Goal: Task Accomplishment & Management: Use online tool/utility

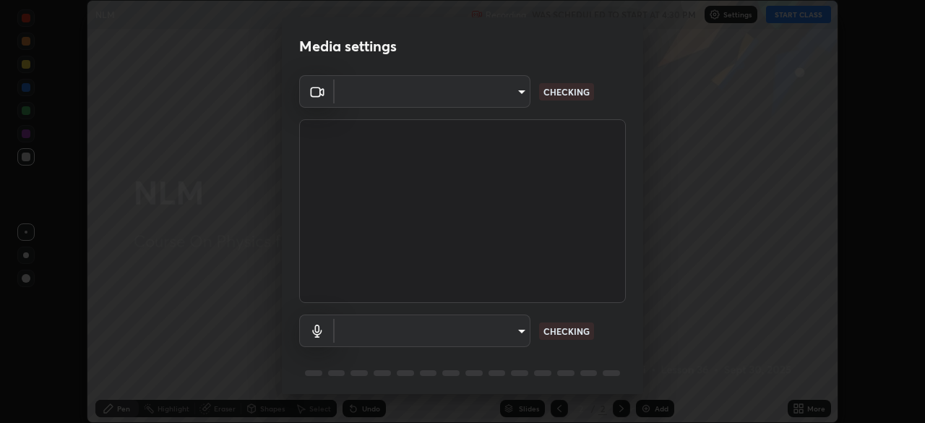
scroll to position [51, 0]
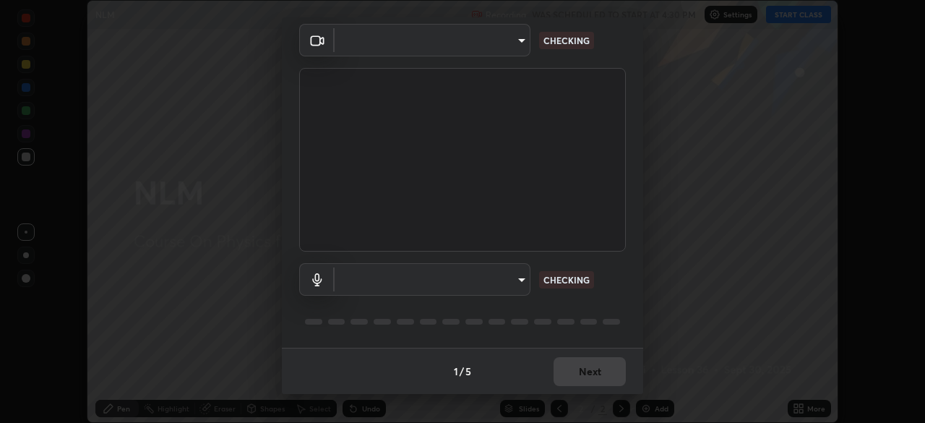
type input "09774d7d098996594ab6bce95c38d17c558d4da6542d49d5e665f1ab1cfd73a1"
type input "default"
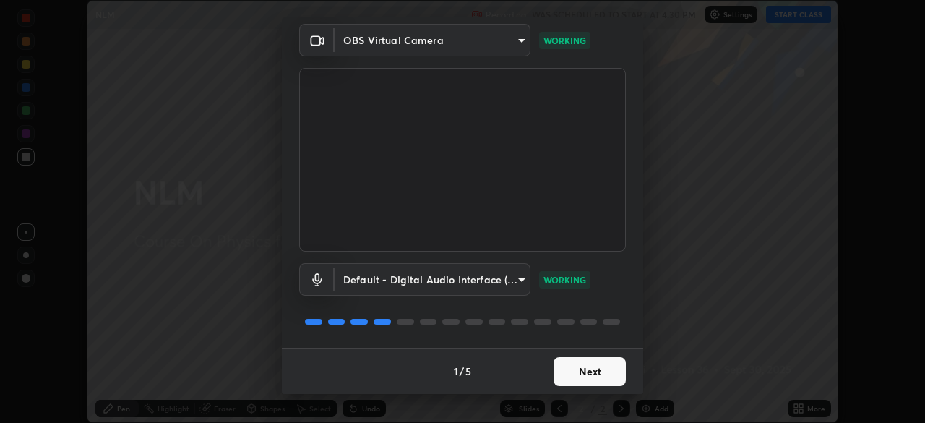
click at [581, 374] on button "Next" at bounding box center [590, 371] width 72 height 29
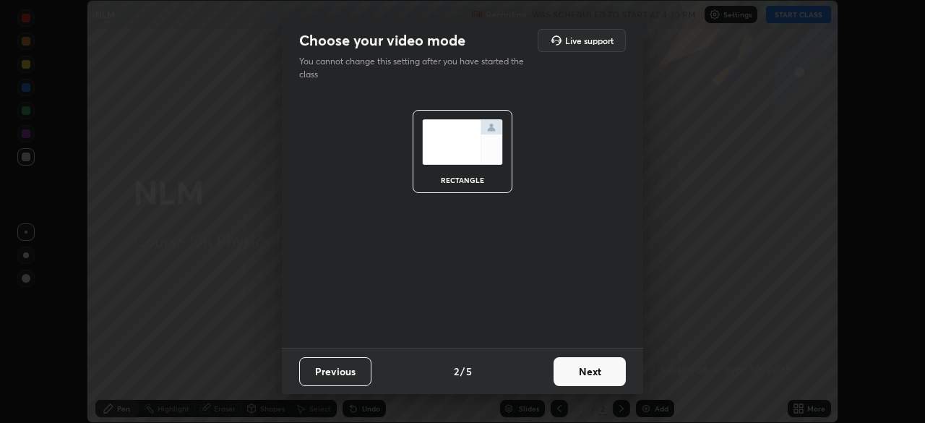
scroll to position [0, 0]
click at [574, 372] on button "Next" at bounding box center [590, 371] width 72 height 29
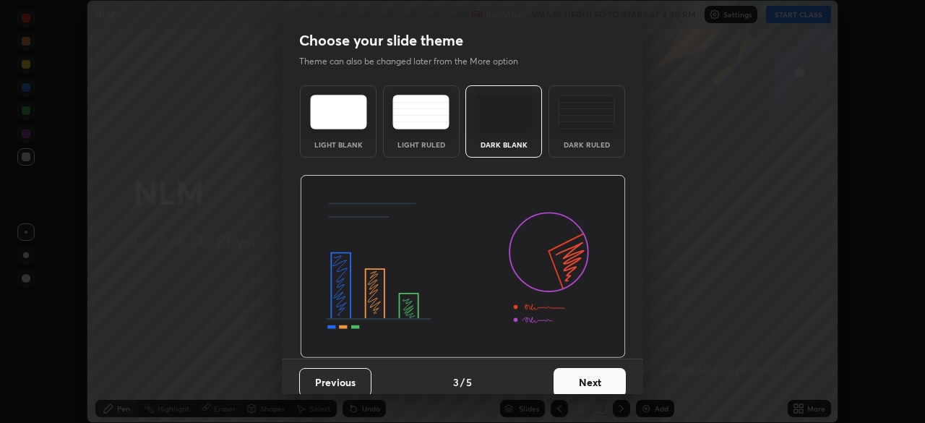
click at [574, 372] on button "Next" at bounding box center [590, 382] width 72 height 29
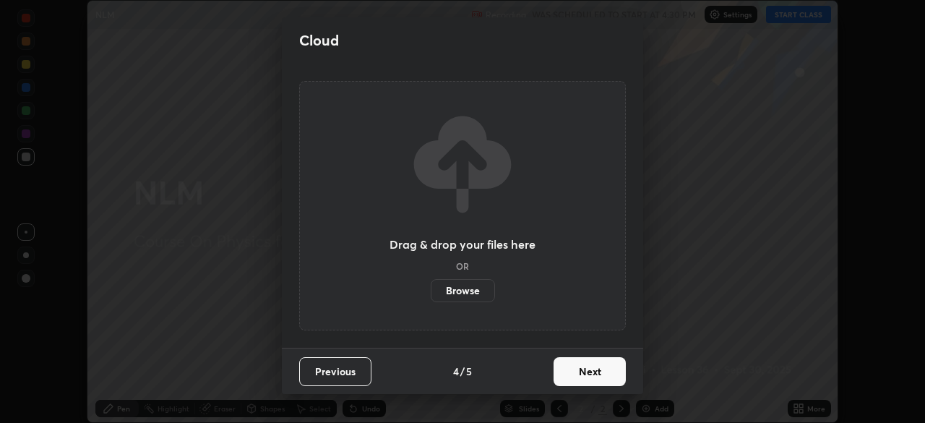
click at [578, 374] on button "Next" at bounding box center [590, 371] width 72 height 29
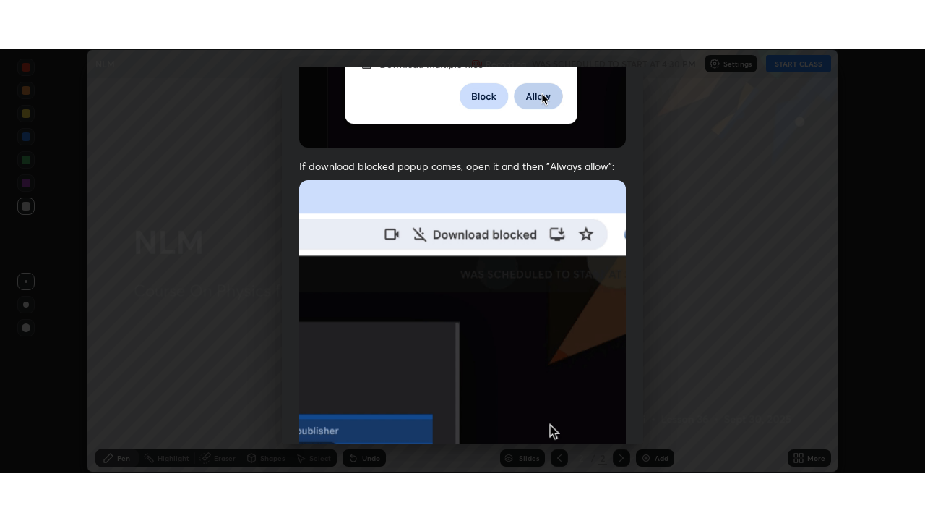
scroll to position [346, 0]
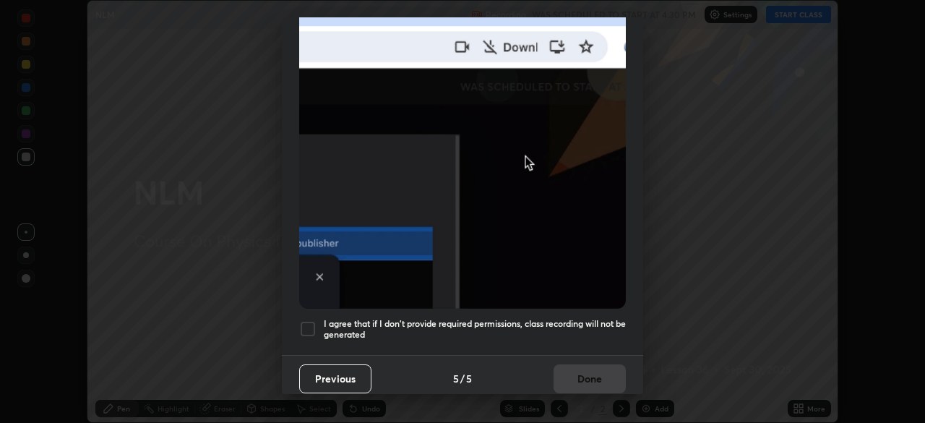
click at [310, 327] on div at bounding box center [307, 328] width 17 height 17
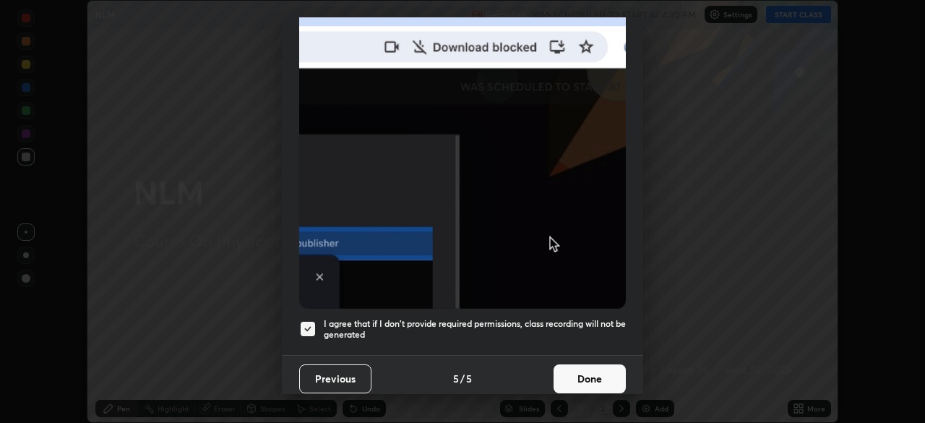
click at [582, 368] on button "Done" at bounding box center [590, 378] width 72 height 29
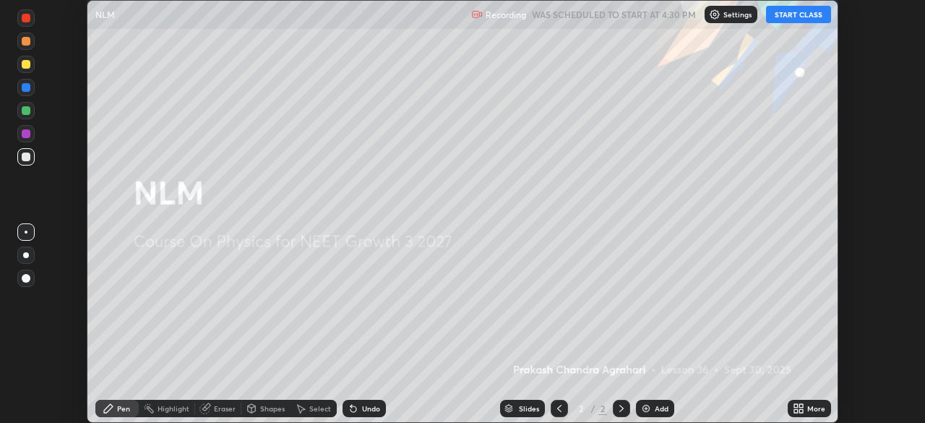
click at [779, 14] on button "START CLASS" at bounding box center [798, 14] width 65 height 17
click at [797, 401] on div "More" at bounding box center [809, 408] width 43 height 17
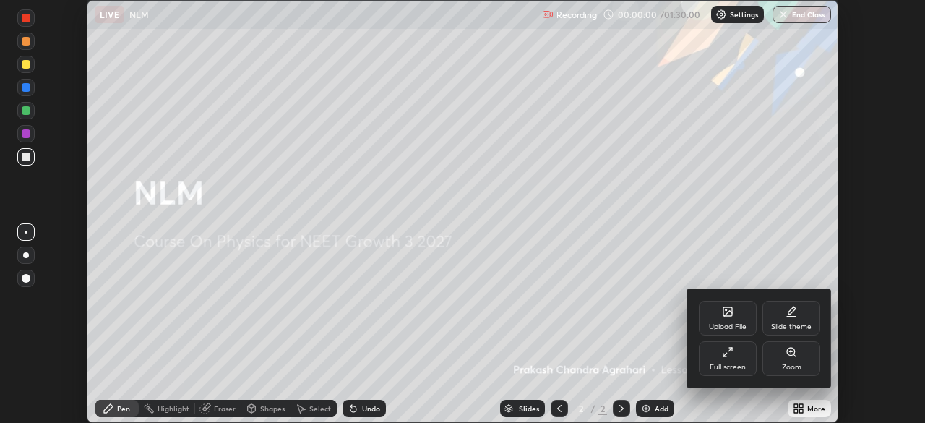
click at [729, 354] on icon at bounding box center [728, 352] width 12 height 12
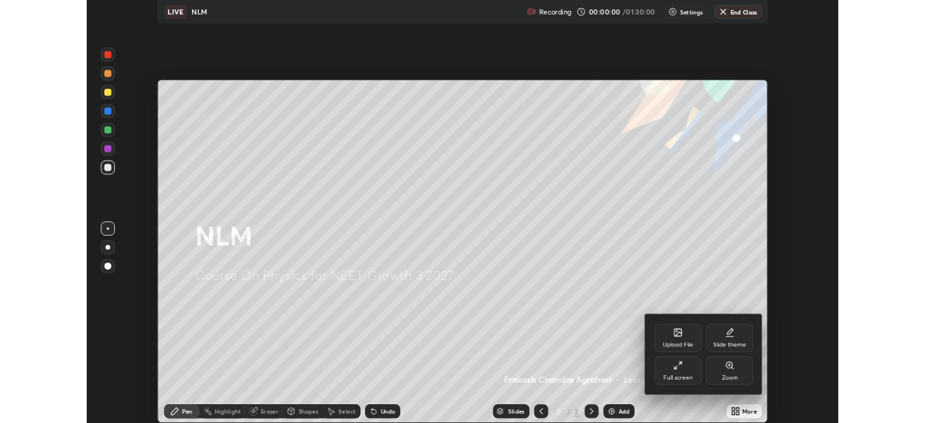
scroll to position [521, 925]
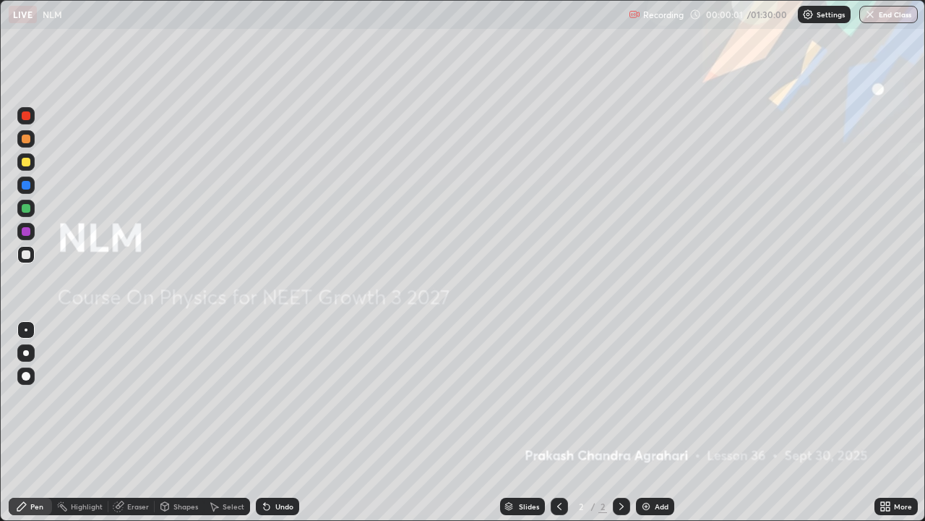
click at [651, 422] on div "Add" at bounding box center [655, 505] width 38 height 17
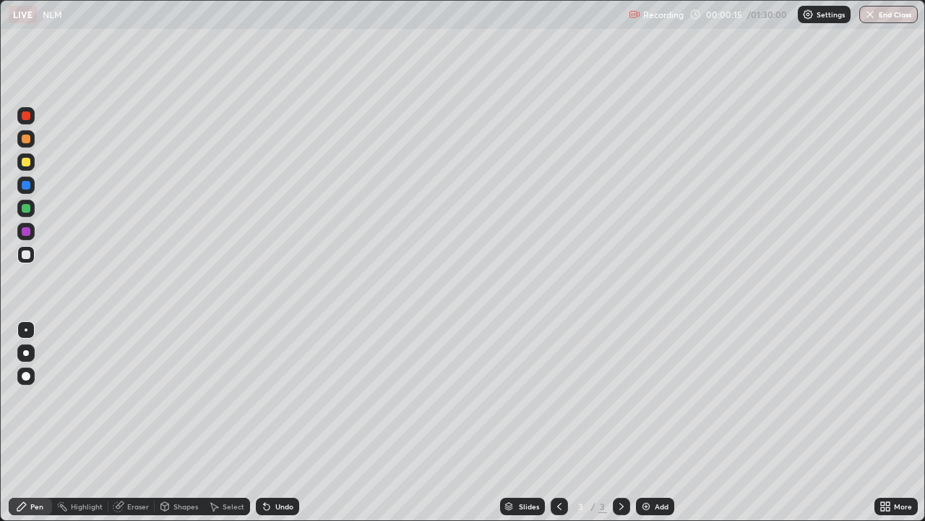
click at [177, 422] on div "Shapes" at bounding box center [186, 505] width 25 height 7
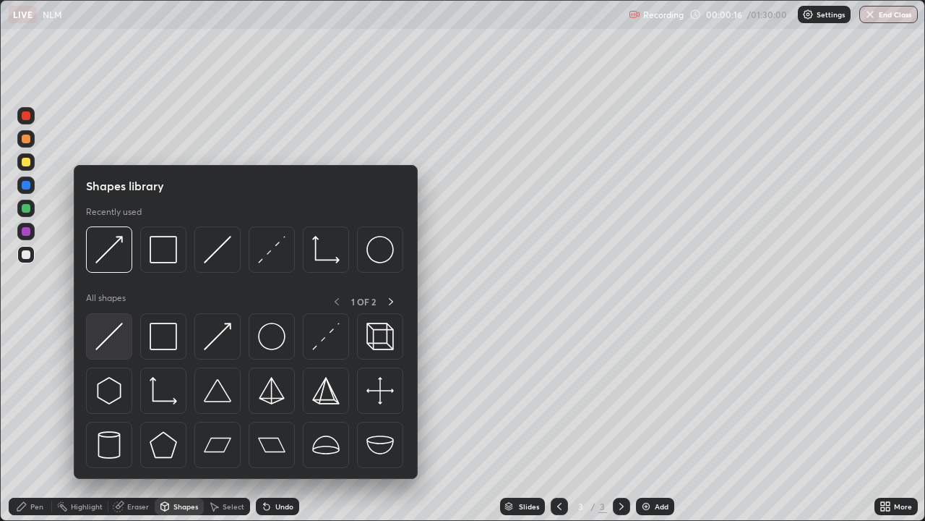
click at [119, 340] on img at bounding box center [108, 335] width 27 height 27
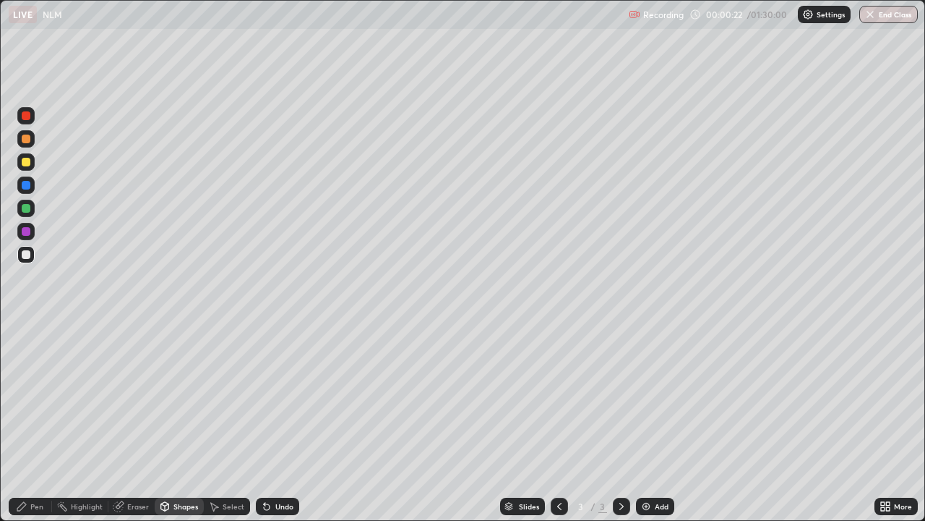
click at [38, 422] on div "Pen" at bounding box center [36, 505] width 13 height 7
click at [26, 228] on div at bounding box center [26, 231] width 9 height 9
click at [25, 205] on div at bounding box center [26, 208] width 9 height 9
click at [137, 422] on div "Eraser" at bounding box center [138, 505] width 22 height 7
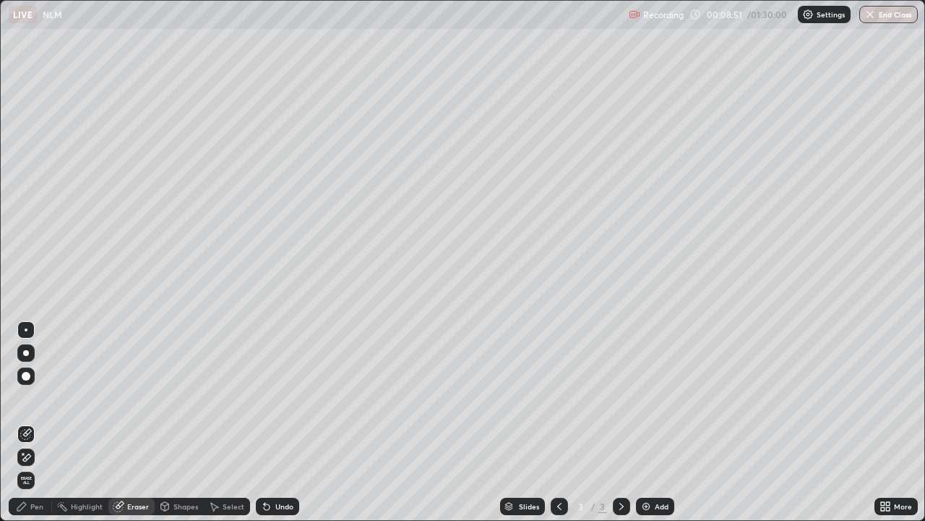
click at [184, 422] on div "Shapes" at bounding box center [179, 505] width 49 height 17
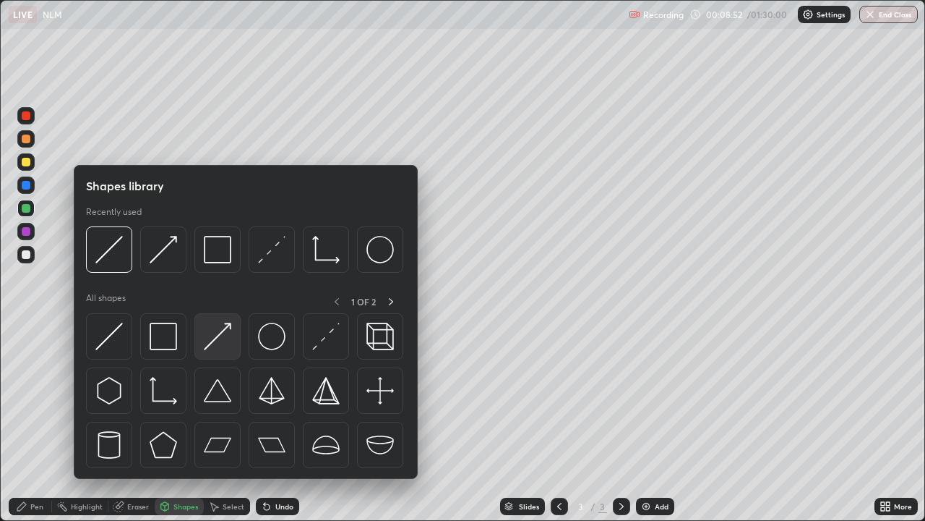
click at [213, 331] on img at bounding box center [217, 335] width 27 height 27
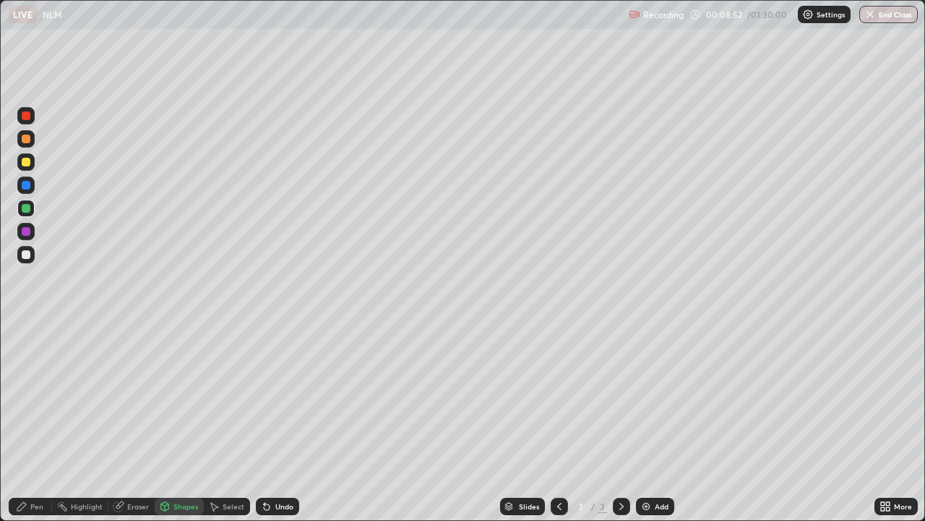
click at [26, 210] on div at bounding box center [26, 208] width 9 height 9
click at [43, 422] on div "Pen" at bounding box center [30, 505] width 43 height 17
click at [25, 422] on div "Pen" at bounding box center [30, 505] width 43 height 17
click at [35, 422] on div "Pen" at bounding box center [30, 505] width 43 height 17
click at [659, 422] on div "Add" at bounding box center [655, 505] width 38 height 17
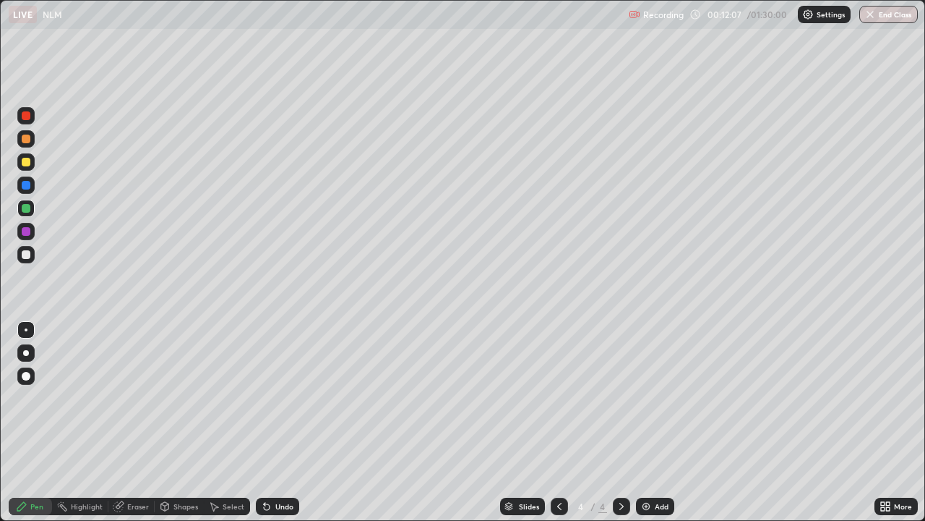
click at [27, 164] on div at bounding box center [26, 162] width 9 height 9
click at [24, 209] on div at bounding box center [26, 208] width 9 height 9
click at [26, 353] on div at bounding box center [26, 353] width 6 height 6
click at [270, 422] on div "Undo" at bounding box center [277, 505] width 43 height 17
click at [270, 422] on icon at bounding box center [267, 506] width 12 height 12
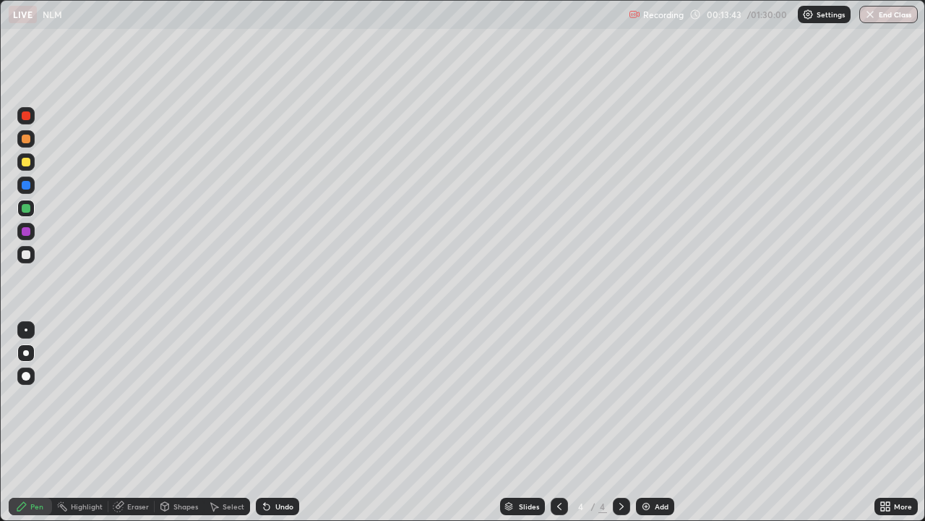
click at [278, 422] on div "Undo" at bounding box center [284, 505] width 18 height 7
click at [288, 422] on div "Undo" at bounding box center [284, 505] width 18 height 7
click at [293, 422] on div "Undo" at bounding box center [277, 505] width 43 height 17
click at [288, 422] on div "Undo" at bounding box center [284, 505] width 18 height 7
click at [283, 422] on div "Undo" at bounding box center [284, 505] width 18 height 7
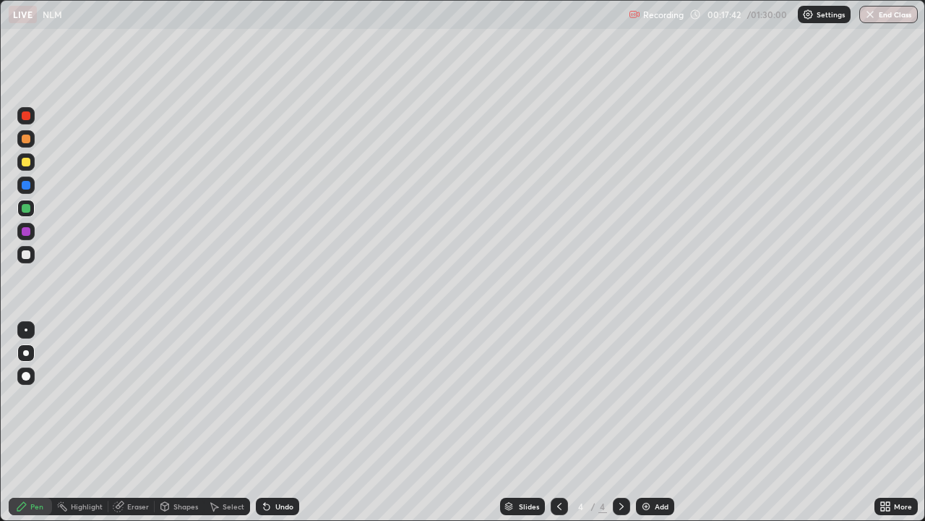
click at [179, 422] on div "Shapes" at bounding box center [186, 505] width 25 height 7
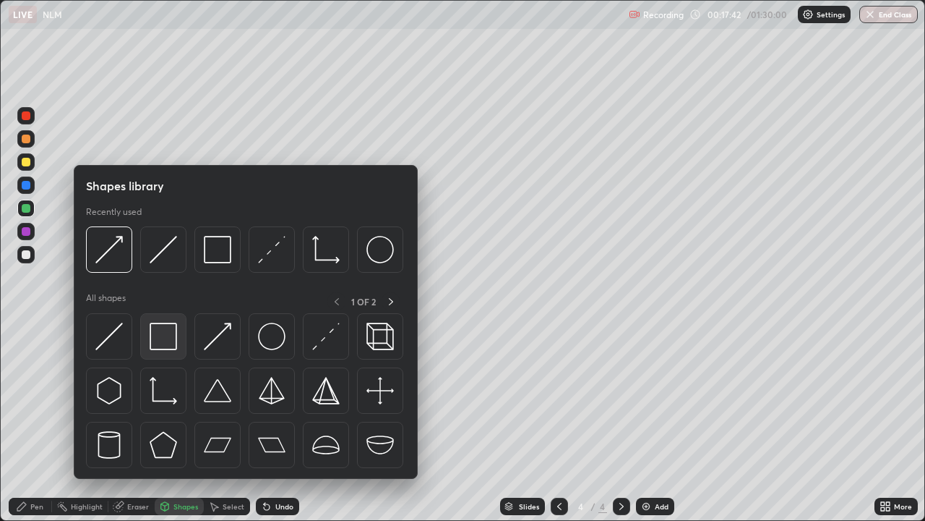
click at [167, 346] on img at bounding box center [163, 335] width 27 height 27
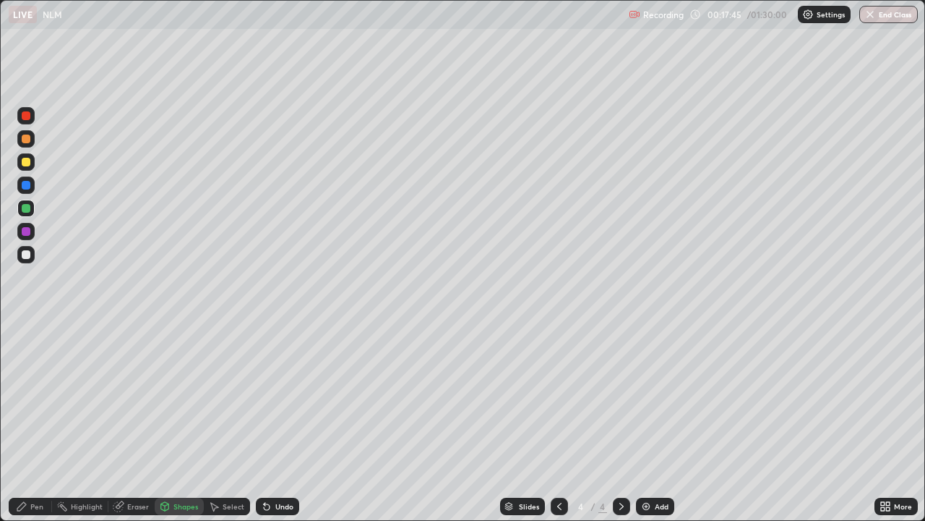
click at [36, 422] on div "Pen" at bounding box center [36, 505] width 13 height 7
click at [175, 422] on div "Shapes" at bounding box center [186, 505] width 25 height 7
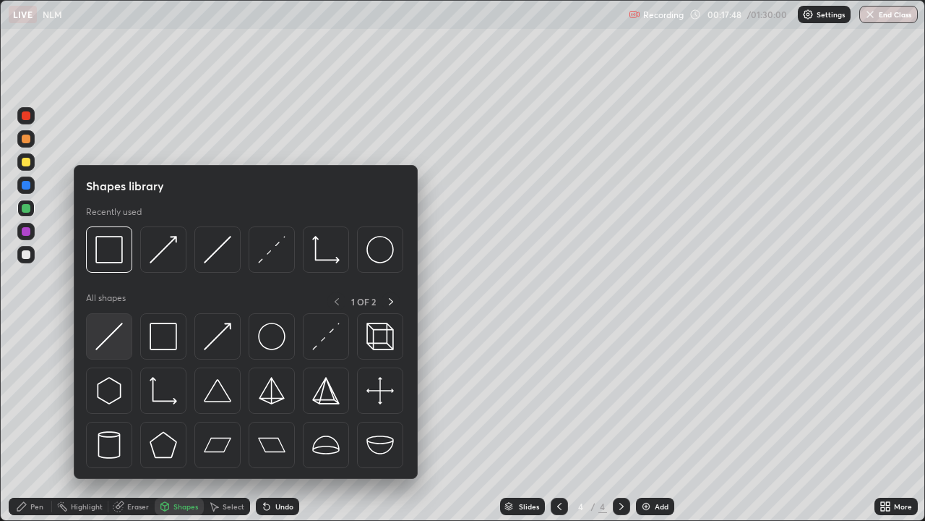
click at [121, 343] on img at bounding box center [108, 335] width 27 height 27
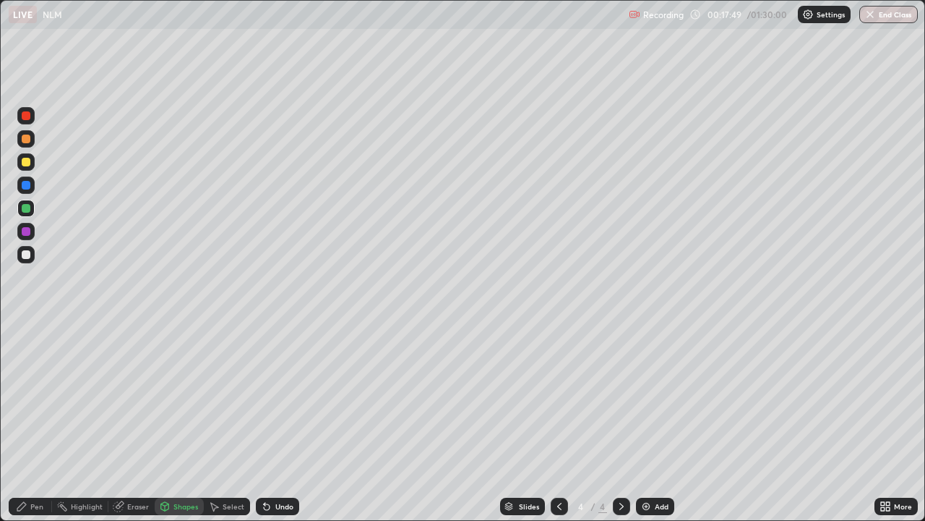
click at [27, 234] on div at bounding box center [26, 231] width 9 height 9
click at [33, 422] on div "Pen" at bounding box center [36, 505] width 13 height 7
click at [27, 254] on div at bounding box center [26, 254] width 9 height 9
click at [26, 232] on div at bounding box center [26, 231] width 9 height 9
click at [25, 207] on div at bounding box center [26, 208] width 9 height 9
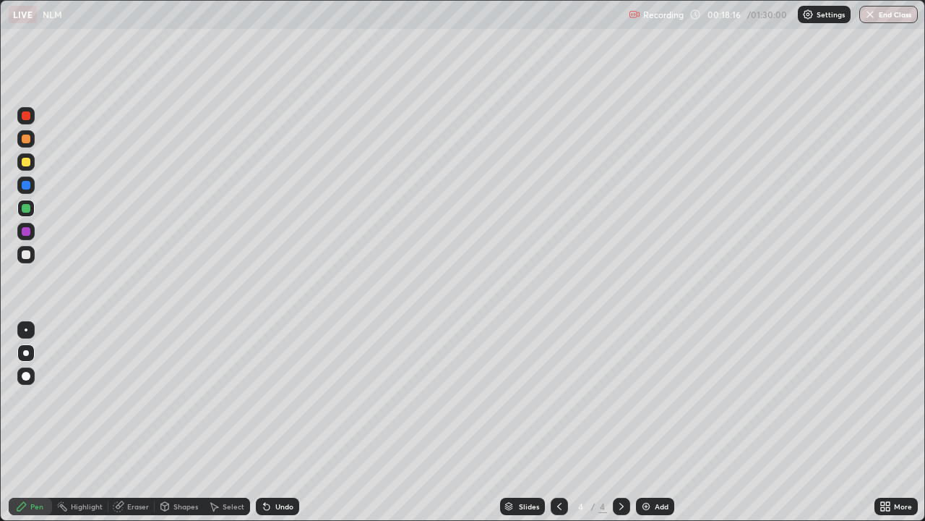
click at [27, 165] on div at bounding box center [26, 162] width 9 height 9
click at [229, 422] on div "Select" at bounding box center [234, 505] width 22 height 7
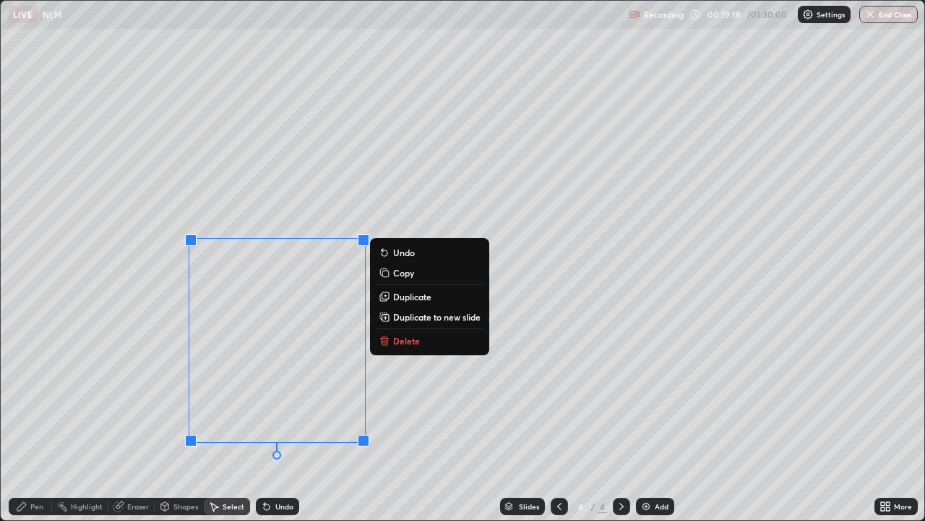
click at [406, 317] on p "Duplicate to new slide" at bounding box center [436, 317] width 87 height 12
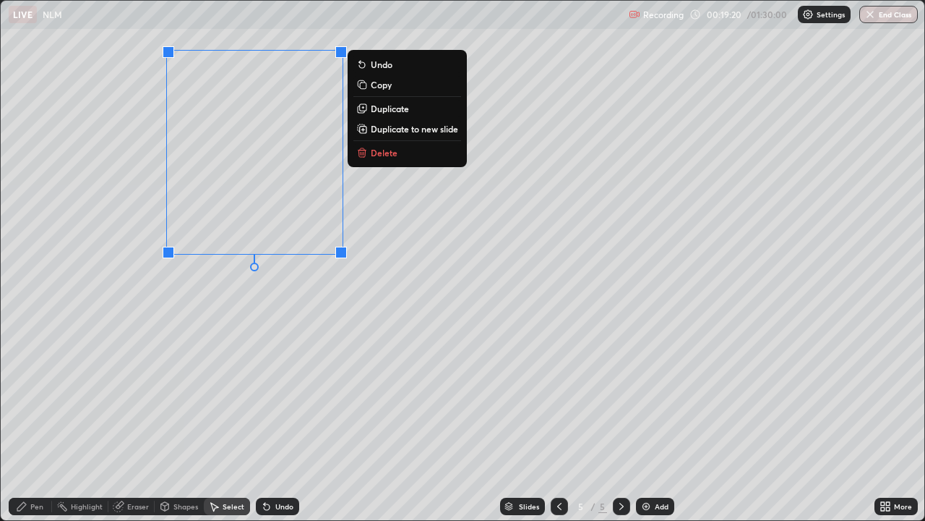
click at [209, 361] on div "0 ° Undo Copy Duplicate Duplicate to new slide Delete" at bounding box center [463, 260] width 924 height 519
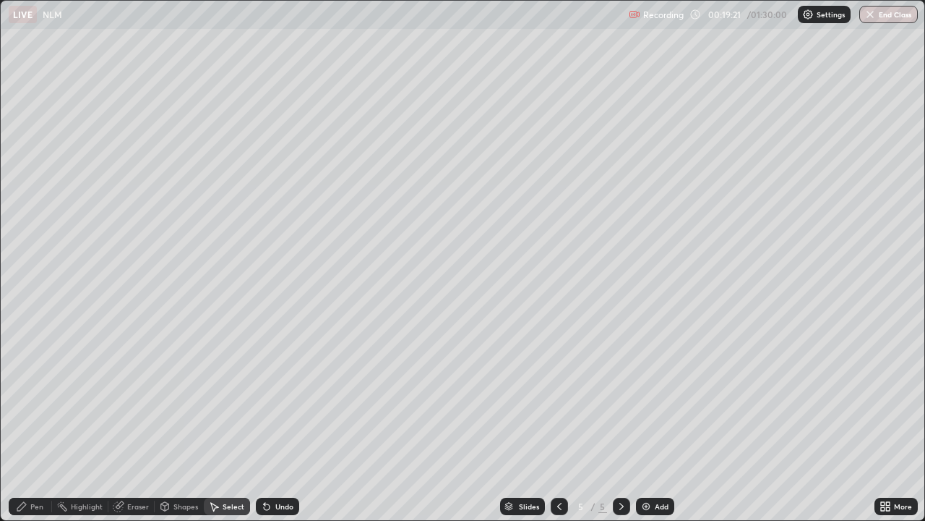
click at [43, 422] on div "Pen" at bounding box center [30, 505] width 43 height 17
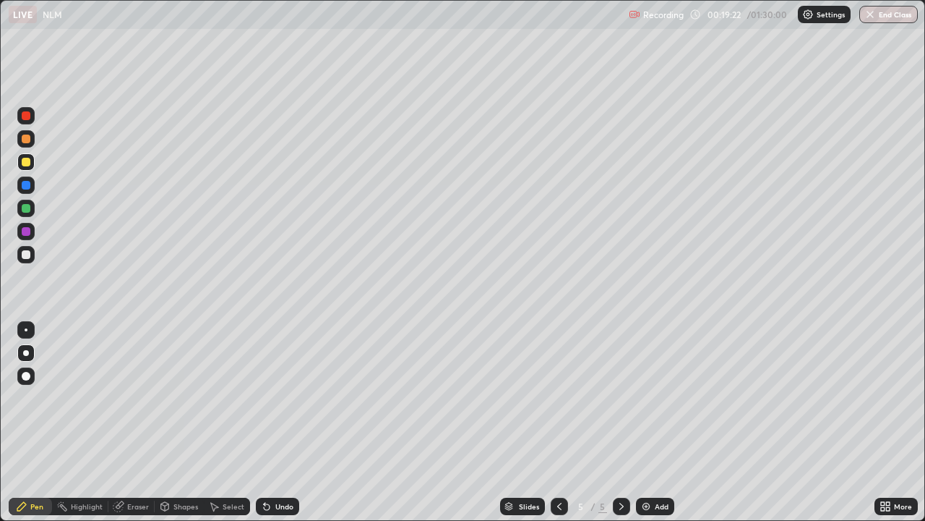
click at [140, 422] on div "Eraser" at bounding box center [138, 505] width 22 height 7
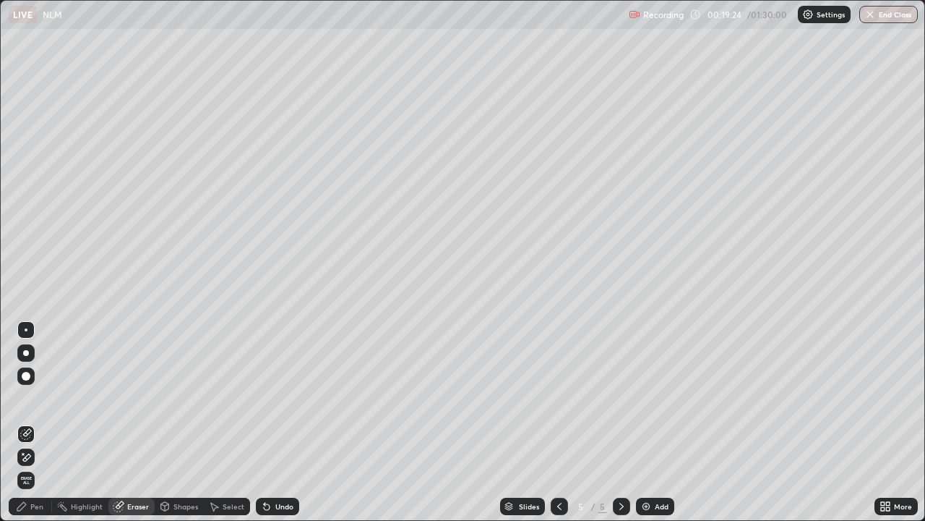
click at [23, 422] on icon at bounding box center [22, 453] width 1 height 1
click at [25, 422] on icon at bounding box center [22, 506] width 12 height 12
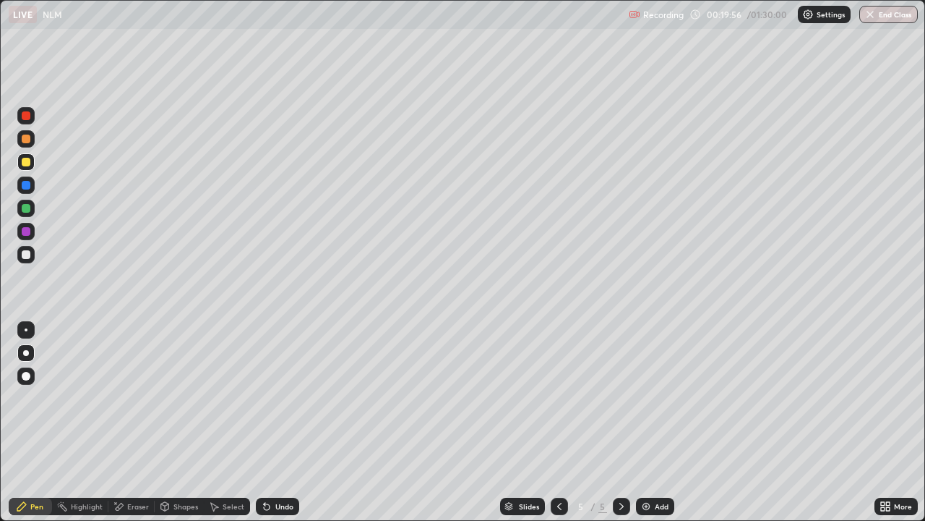
click at [557, 422] on icon at bounding box center [560, 506] width 12 height 12
click at [620, 422] on icon at bounding box center [622, 506] width 12 height 12
click at [641, 422] on img at bounding box center [647, 506] width 12 height 12
click at [25, 228] on div at bounding box center [26, 231] width 9 height 9
click at [283, 422] on div "Undo" at bounding box center [284, 505] width 18 height 7
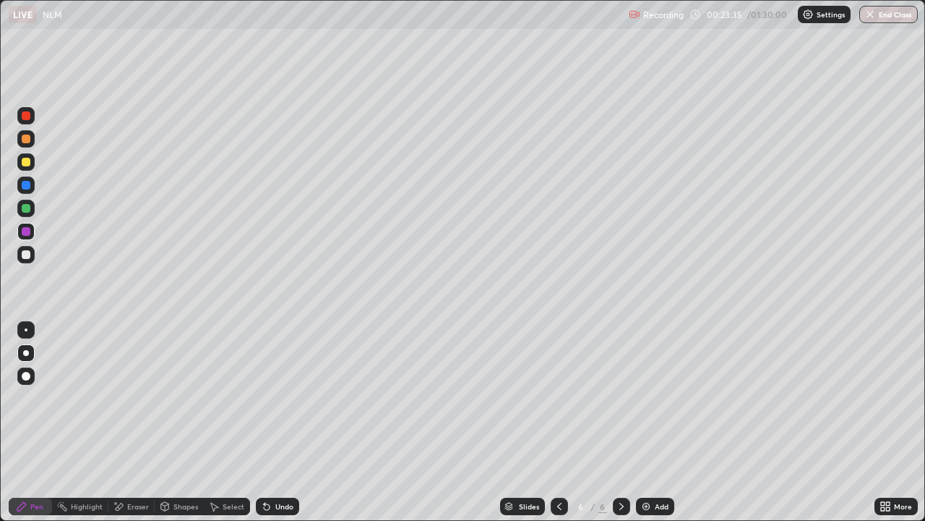
click at [280, 422] on div "Undo" at bounding box center [284, 505] width 18 height 7
click at [276, 422] on div "Undo" at bounding box center [284, 505] width 18 height 7
click at [664, 422] on div "Add" at bounding box center [655, 505] width 38 height 17
click at [176, 422] on div "Shapes" at bounding box center [186, 505] width 25 height 7
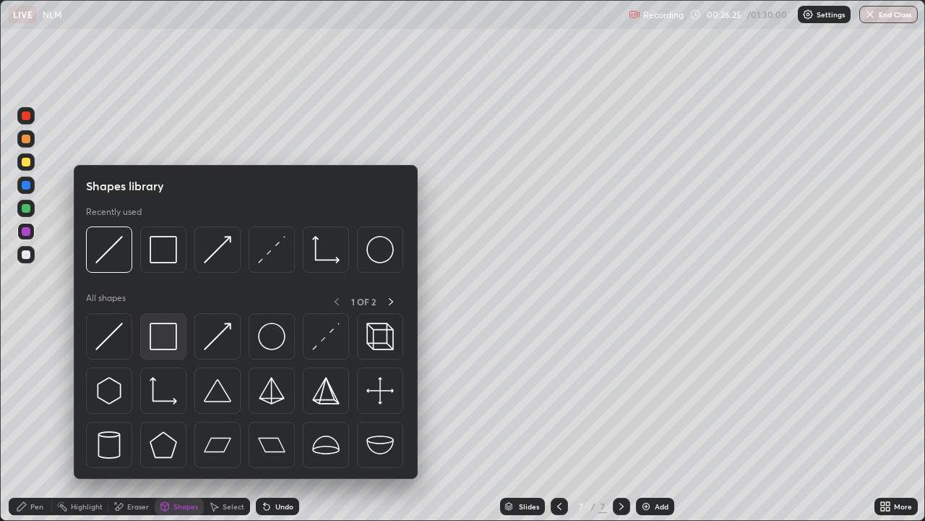
click at [167, 350] on img at bounding box center [163, 335] width 27 height 27
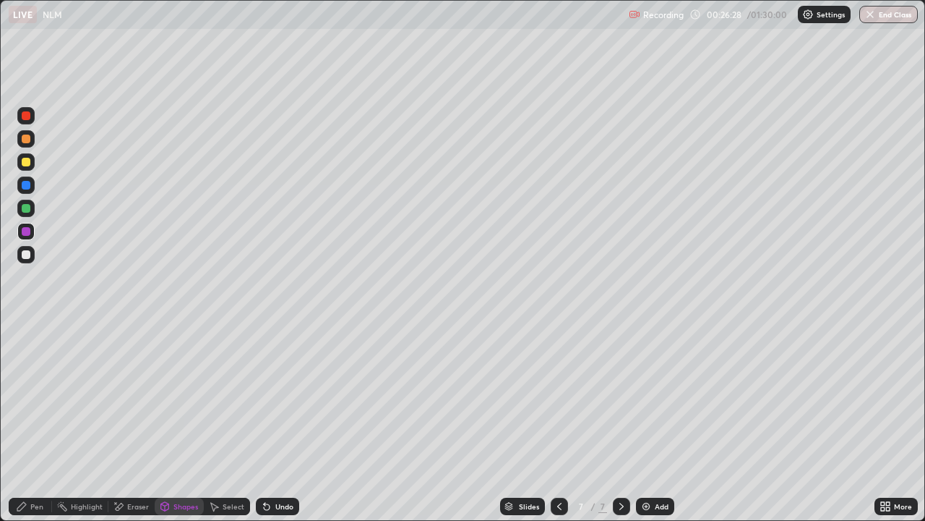
click at [167, 422] on icon at bounding box center [165, 506] width 8 height 9
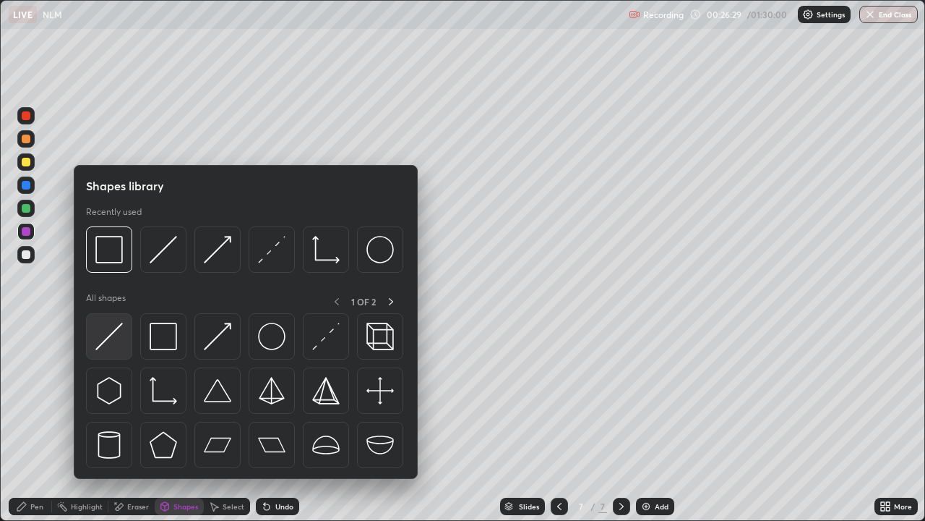
click at [124, 348] on div at bounding box center [109, 336] width 46 height 46
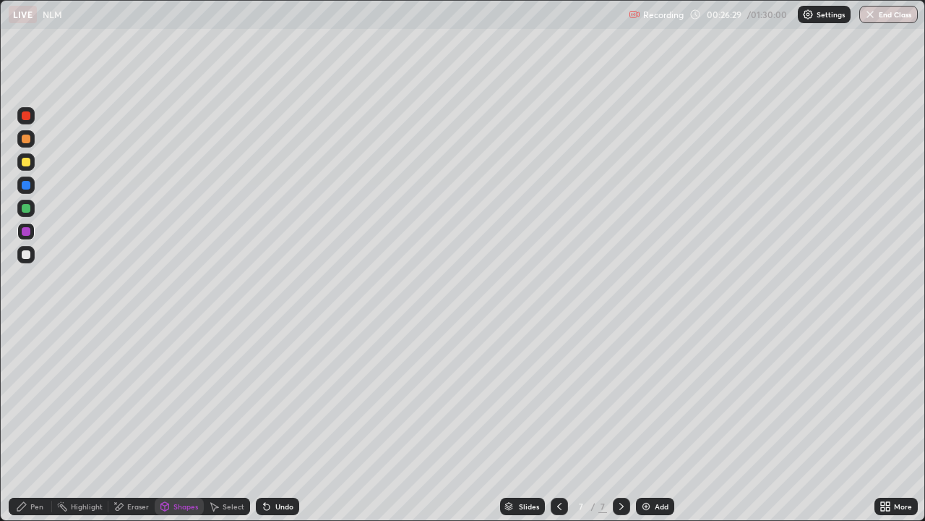
click at [28, 162] on div at bounding box center [26, 162] width 9 height 9
click at [27, 257] on div at bounding box center [26, 254] width 9 height 9
click at [283, 422] on div "Undo" at bounding box center [277, 505] width 43 height 17
click at [32, 422] on div "Pen" at bounding box center [30, 505] width 43 height 17
click at [283, 422] on div "Undo" at bounding box center [277, 505] width 43 height 17
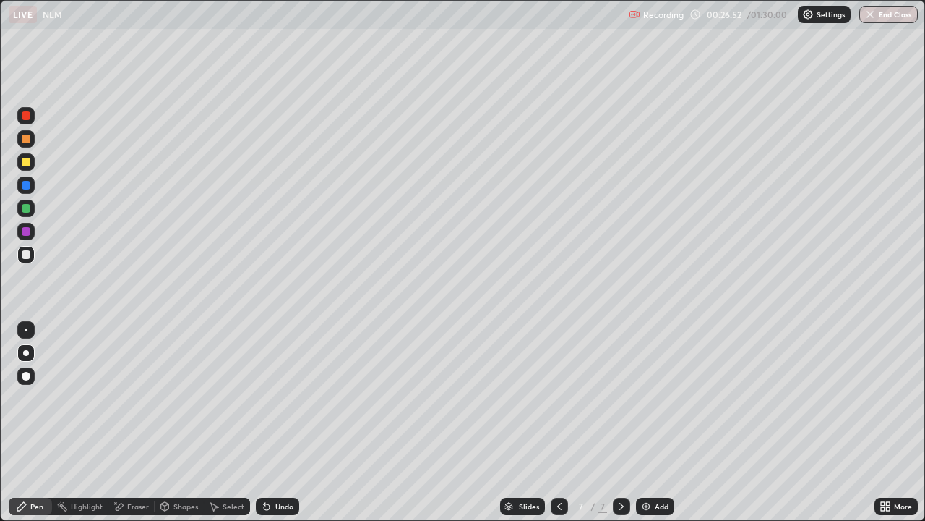
click at [27, 185] on div at bounding box center [26, 185] width 9 height 9
click at [26, 209] on div at bounding box center [26, 208] width 9 height 9
click at [225, 422] on div "Select" at bounding box center [234, 505] width 22 height 7
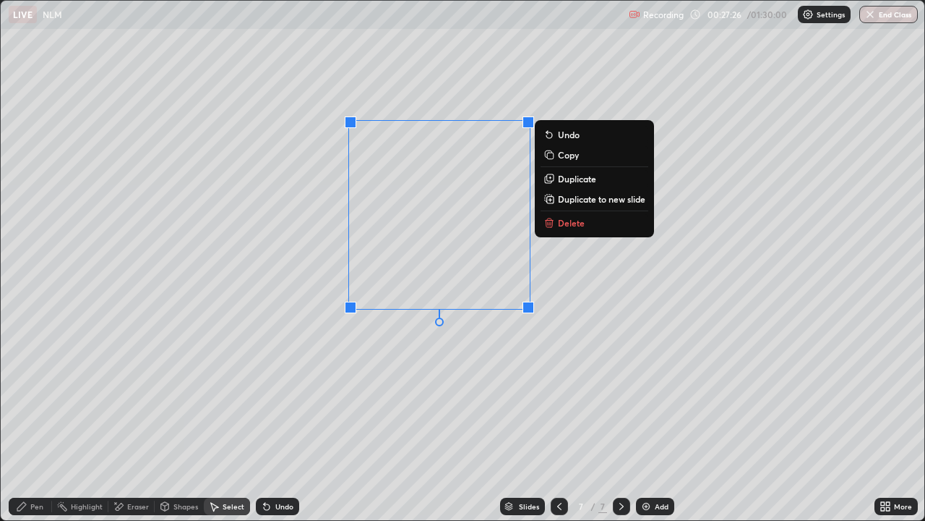
click at [216, 381] on div "0 ° Undo Copy Duplicate Duplicate to new slide Delete" at bounding box center [463, 260] width 924 height 519
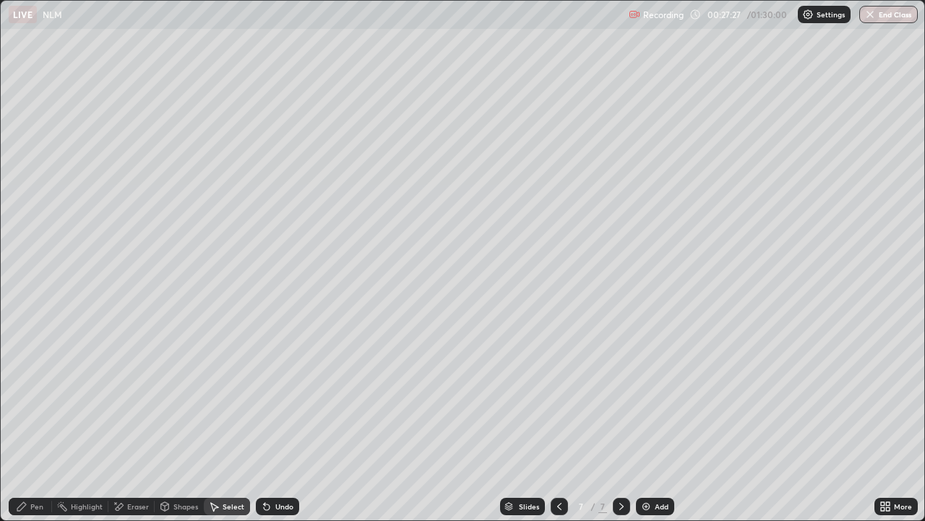
click at [31, 422] on div "Pen" at bounding box center [30, 505] width 43 height 17
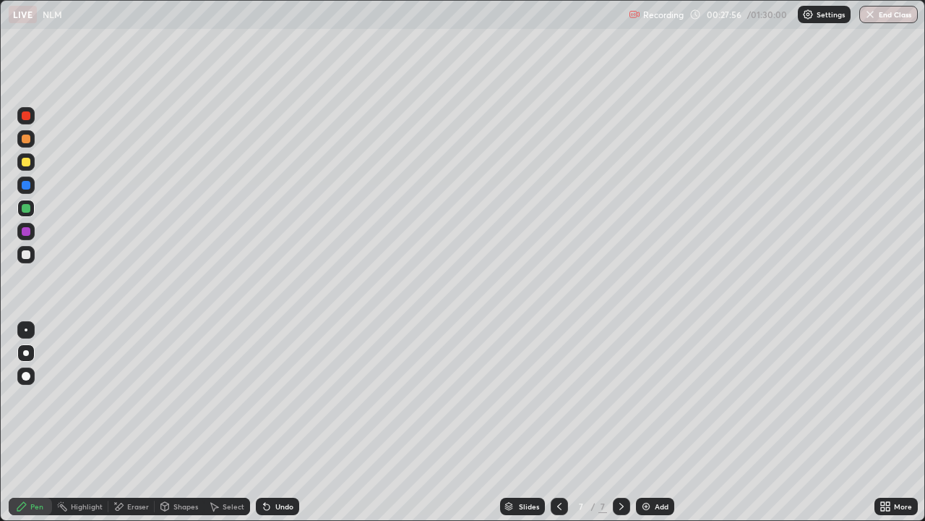
click at [25, 234] on div at bounding box center [26, 231] width 9 height 9
click at [277, 422] on div "Undo" at bounding box center [284, 505] width 18 height 7
click at [286, 422] on div "Undo" at bounding box center [284, 505] width 18 height 7
click at [28, 257] on div at bounding box center [26, 254] width 9 height 9
click at [27, 117] on div at bounding box center [26, 115] width 9 height 9
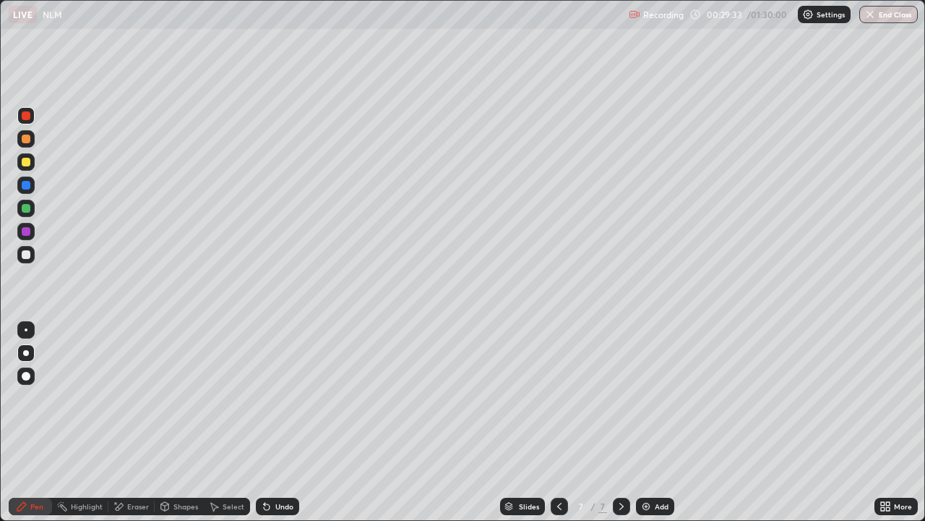
click at [184, 422] on div "Shapes" at bounding box center [186, 505] width 25 height 7
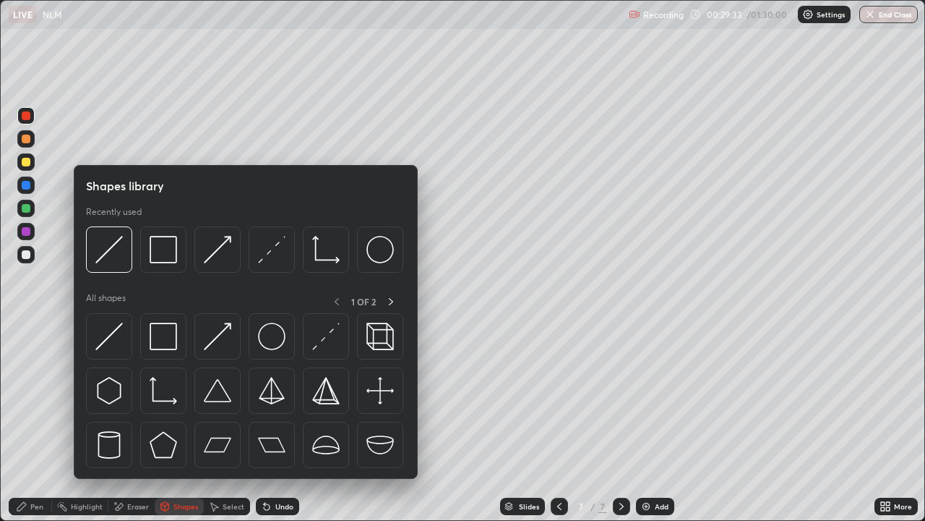
click at [214, 340] on img at bounding box center [217, 335] width 27 height 27
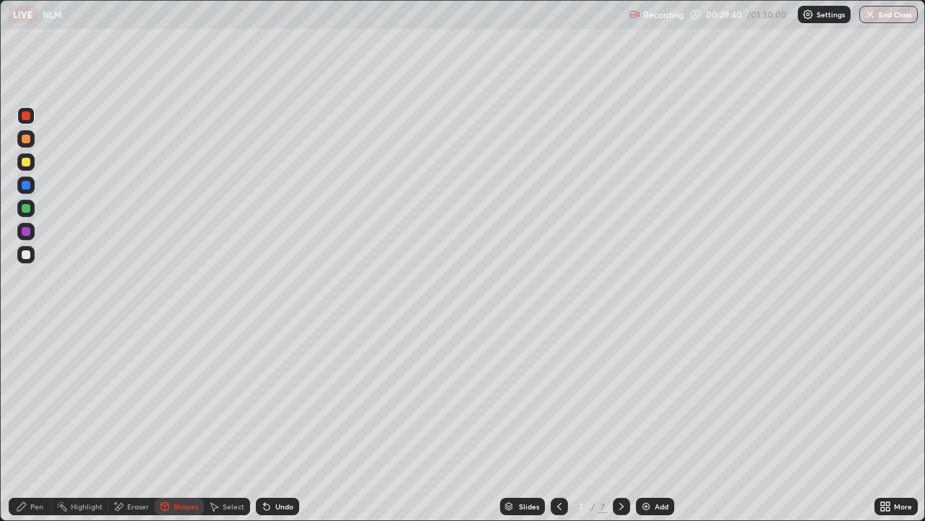
click at [27, 232] on div at bounding box center [26, 231] width 9 height 9
click at [35, 422] on div "Pen" at bounding box center [30, 505] width 43 height 17
click at [30, 166] on div at bounding box center [25, 161] width 17 height 17
click at [132, 422] on div "Eraser" at bounding box center [138, 505] width 22 height 7
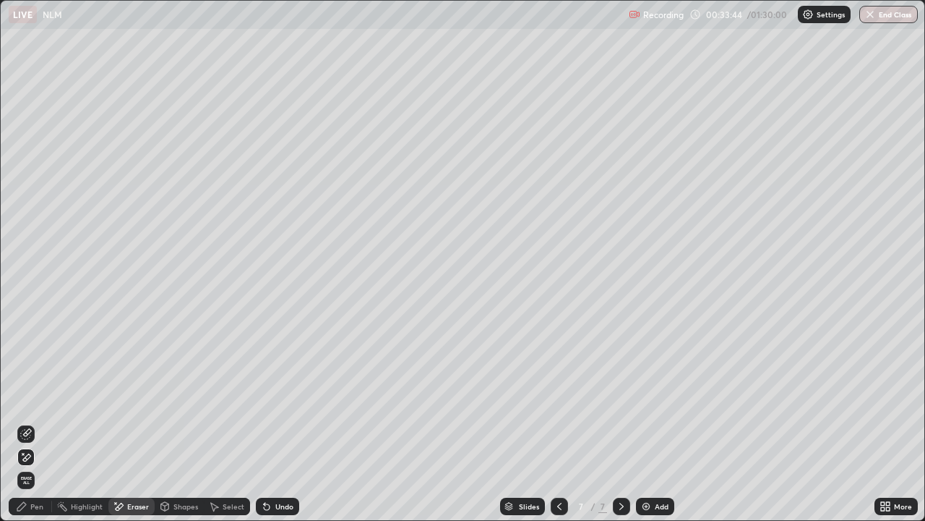
click at [282, 422] on div "Undo" at bounding box center [277, 505] width 43 height 17
click at [277, 422] on div "Undo" at bounding box center [284, 505] width 18 height 7
click at [278, 422] on div "Undo" at bounding box center [284, 505] width 18 height 7
click at [279, 422] on div "Undo" at bounding box center [284, 505] width 18 height 7
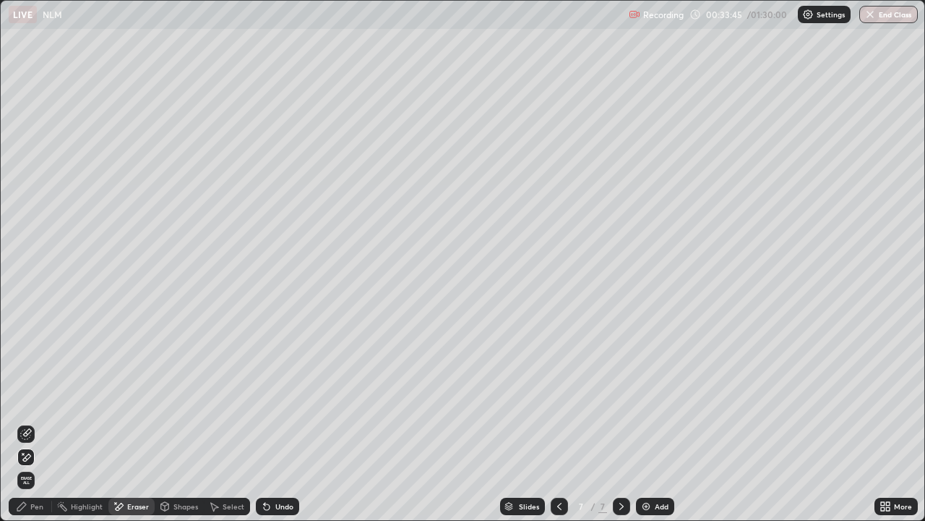
click at [278, 422] on div "Undo" at bounding box center [277, 505] width 43 height 17
click at [277, 422] on div "Undo" at bounding box center [277, 505] width 43 height 17
click at [37, 422] on div "Pen" at bounding box center [36, 505] width 13 height 7
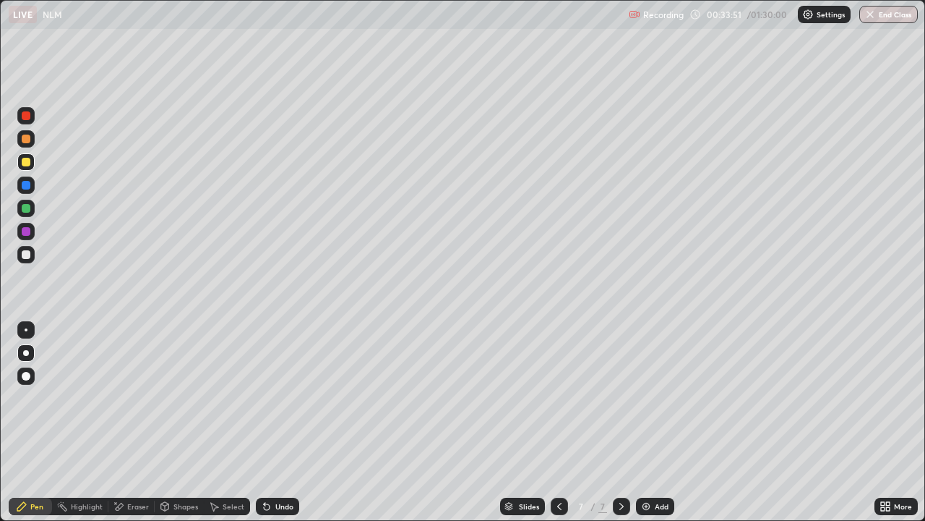
click at [0, 354] on div "Setting up your live class" at bounding box center [462, 260] width 925 height 521
click at [137, 422] on div "Eraser" at bounding box center [138, 505] width 22 height 7
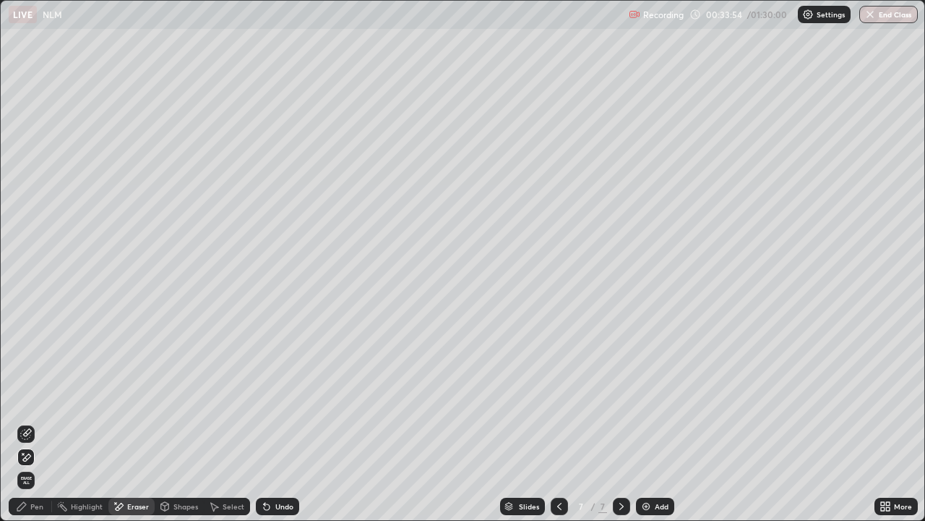
click at [39, 422] on div "Pen" at bounding box center [36, 505] width 13 height 7
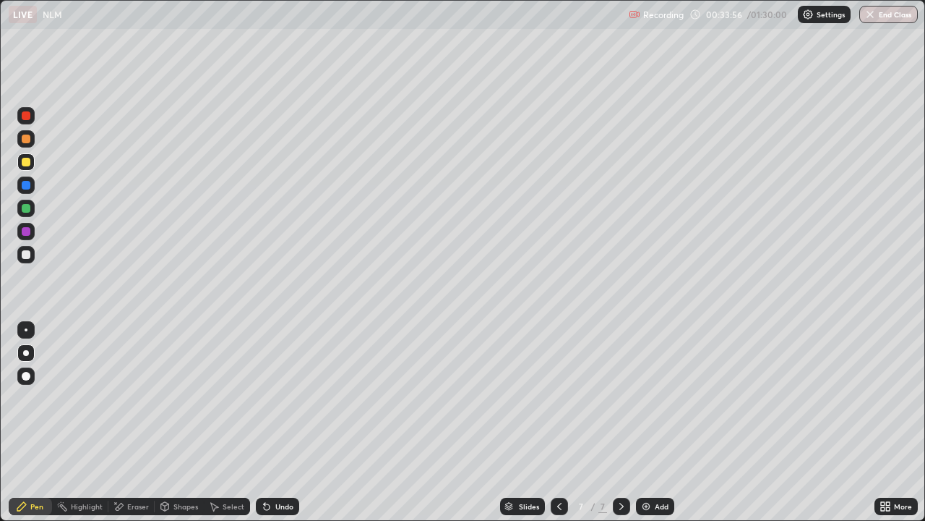
click at [132, 422] on div "Eraser" at bounding box center [131, 505] width 46 height 17
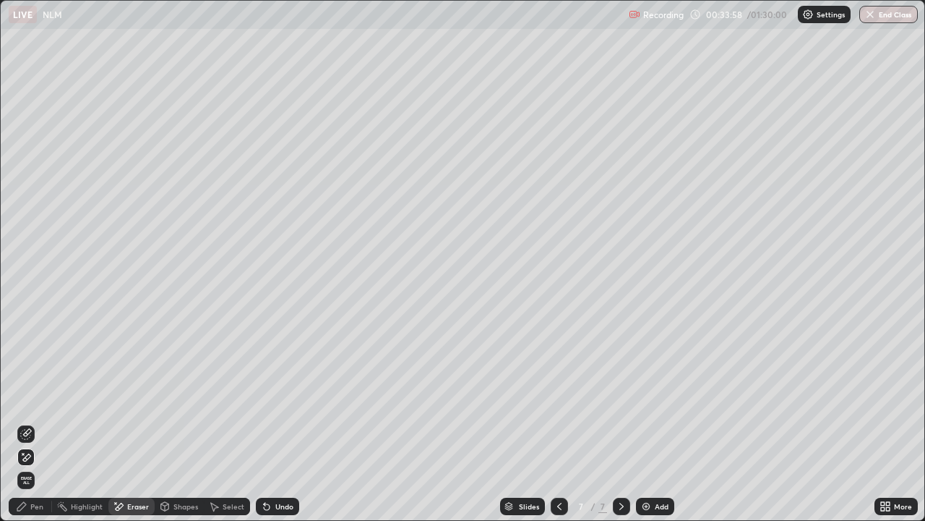
click at [34, 422] on div "Pen" at bounding box center [36, 505] width 13 height 7
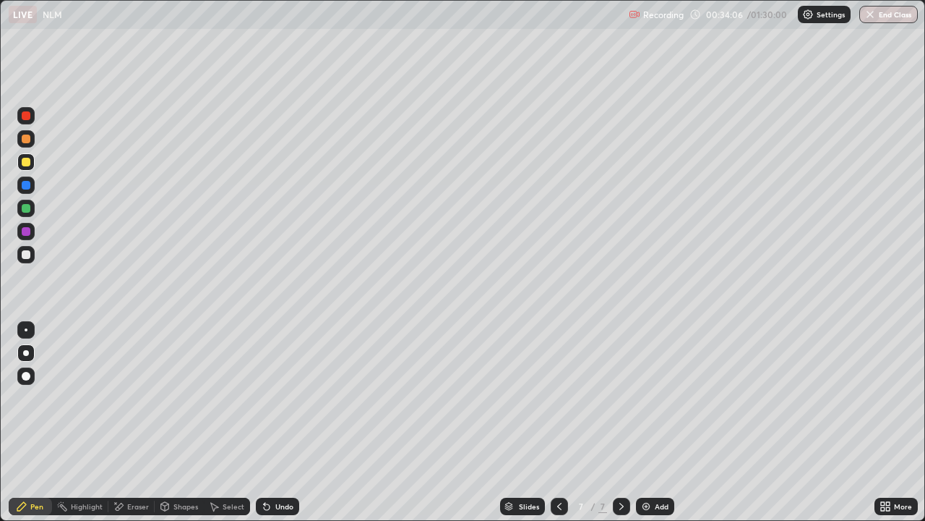
click at [132, 422] on div "Eraser" at bounding box center [138, 505] width 22 height 7
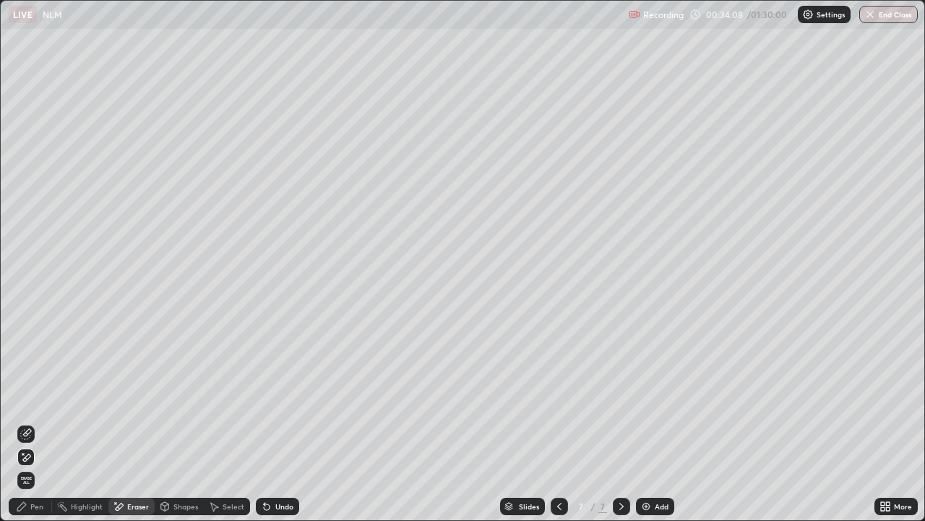
click at [33, 422] on div "Pen" at bounding box center [36, 505] width 13 height 7
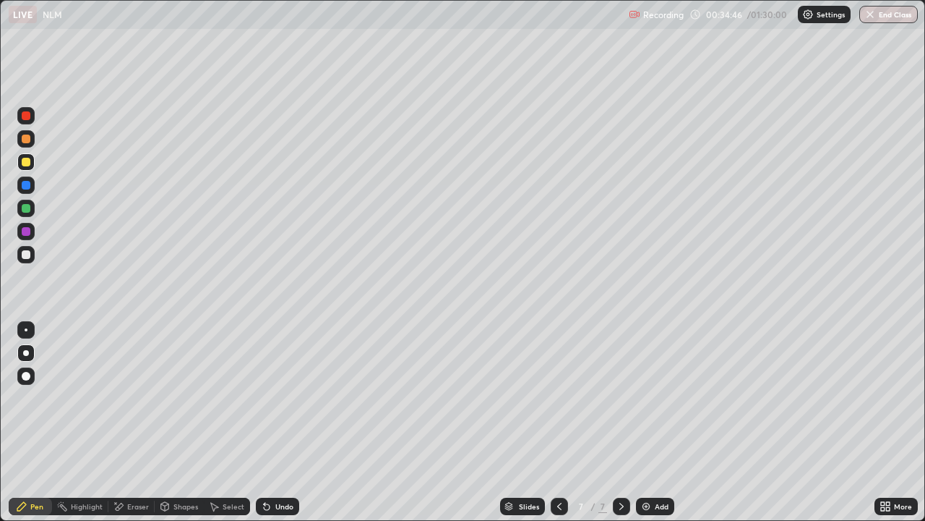
click at [137, 422] on div "Eraser" at bounding box center [138, 505] width 22 height 7
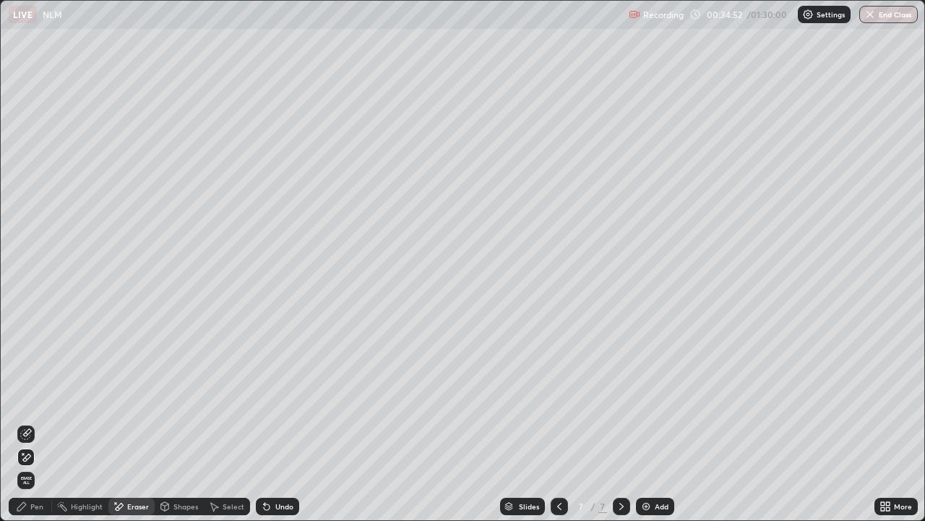
click at [42, 422] on div "Pen" at bounding box center [30, 505] width 43 height 17
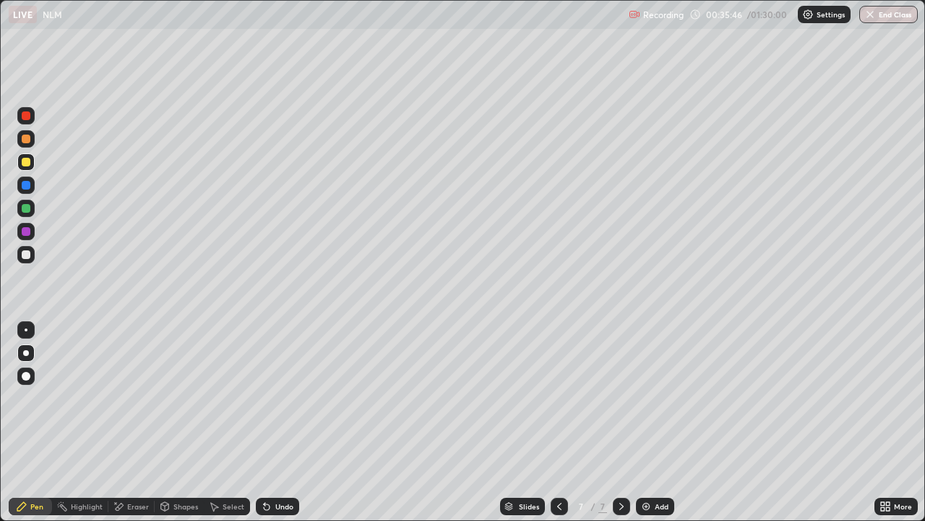
click at [132, 422] on div "Eraser" at bounding box center [131, 505] width 46 height 17
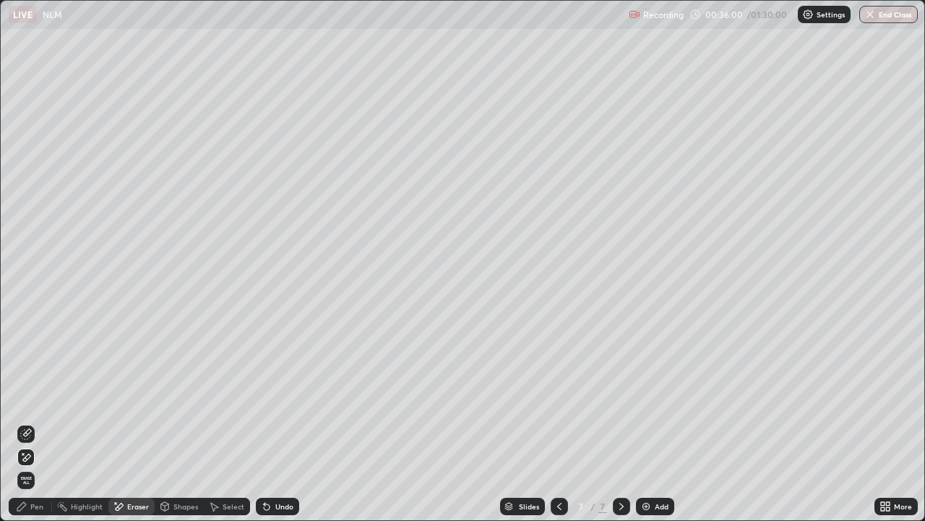
click at [45, 422] on div "Pen" at bounding box center [30, 505] width 43 height 17
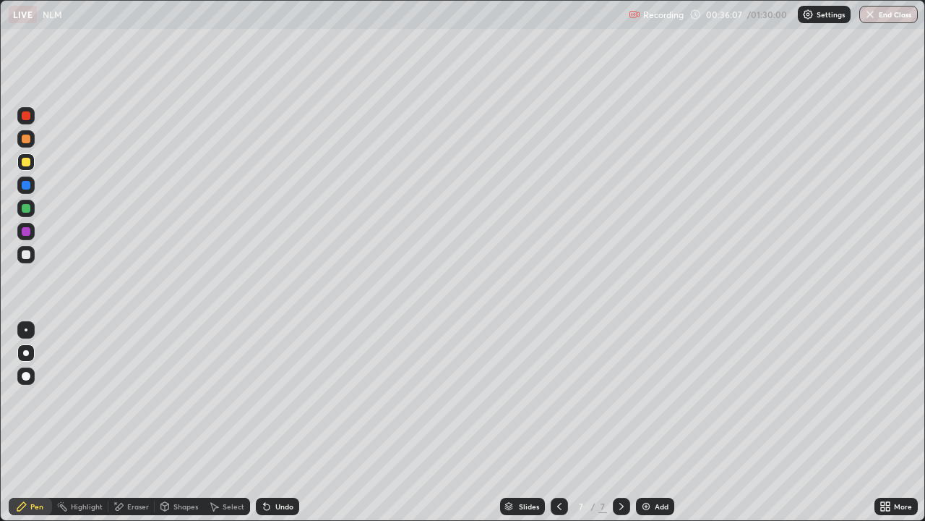
click at [134, 422] on div "Eraser" at bounding box center [138, 505] width 22 height 7
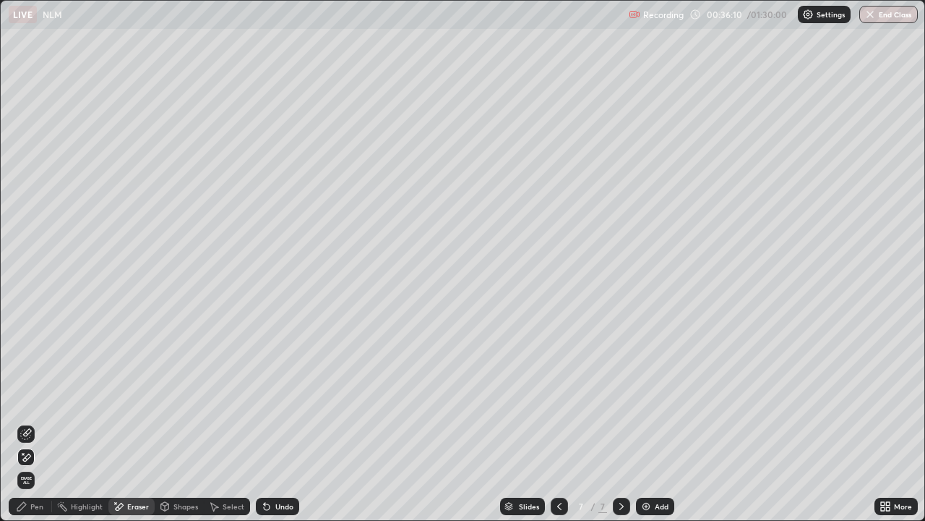
click at [267, 422] on icon at bounding box center [267, 506] width 12 height 12
click at [280, 422] on div "Undo" at bounding box center [284, 505] width 18 height 7
click at [277, 422] on div "Undo" at bounding box center [284, 505] width 18 height 7
click at [279, 422] on div "Undo" at bounding box center [284, 505] width 18 height 7
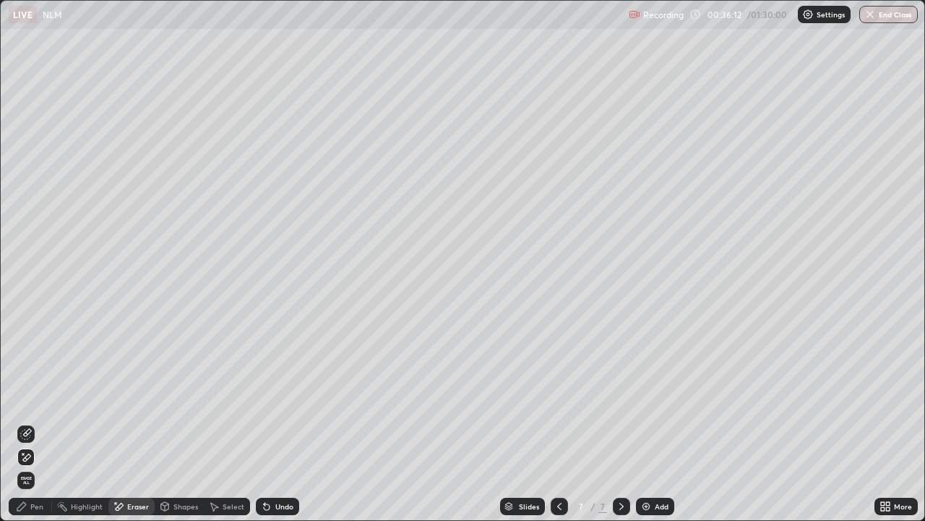
click at [278, 422] on div "Undo" at bounding box center [284, 505] width 18 height 7
click at [35, 422] on div "Pen" at bounding box center [36, 505] width 13 height 7
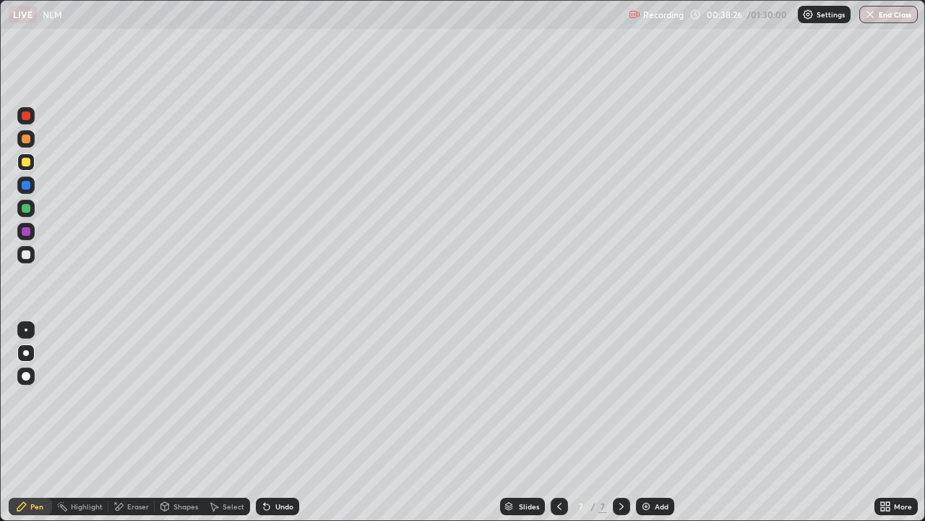
click at [655, 422] on div "Add" at bounding box center [662, 505] width 14 height 7
click at [187, 422] on div "Shapes" at bounding box center [186, 505] width 25 height 7
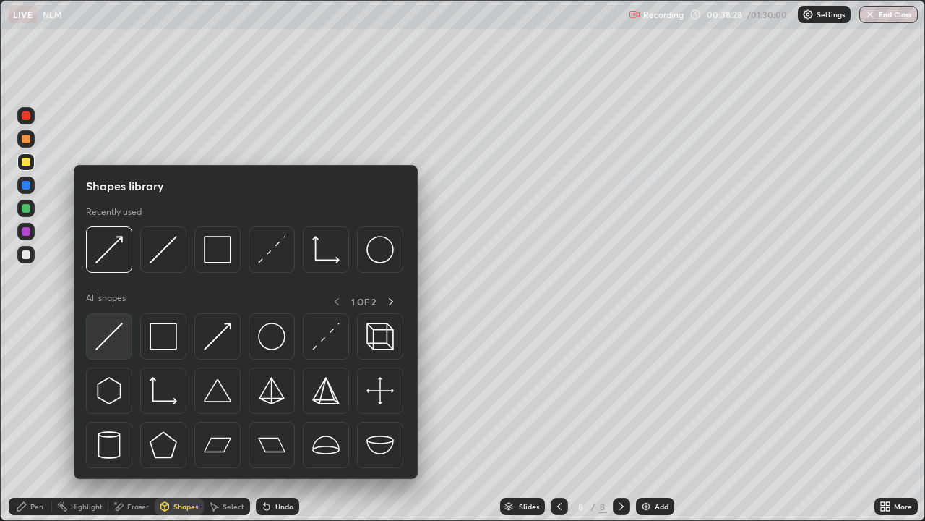
click at [128, 345] on div at bounding box center [109, 336] width 46 height 46
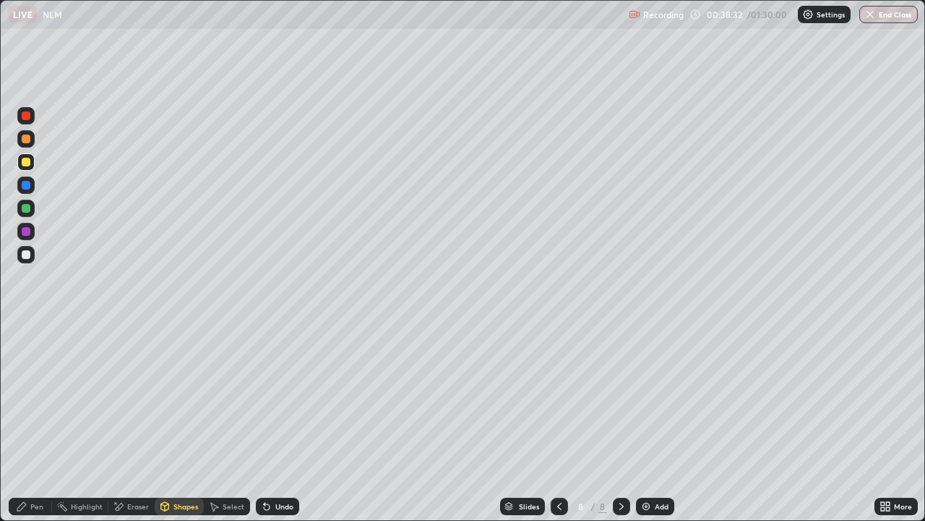
click at [45, 422] on div "Pen" at bounding box center [30, 505] width 43 height 17
click at [174, 422] on div "Shapes" at bounding box center [186, 505] width 25 height 7
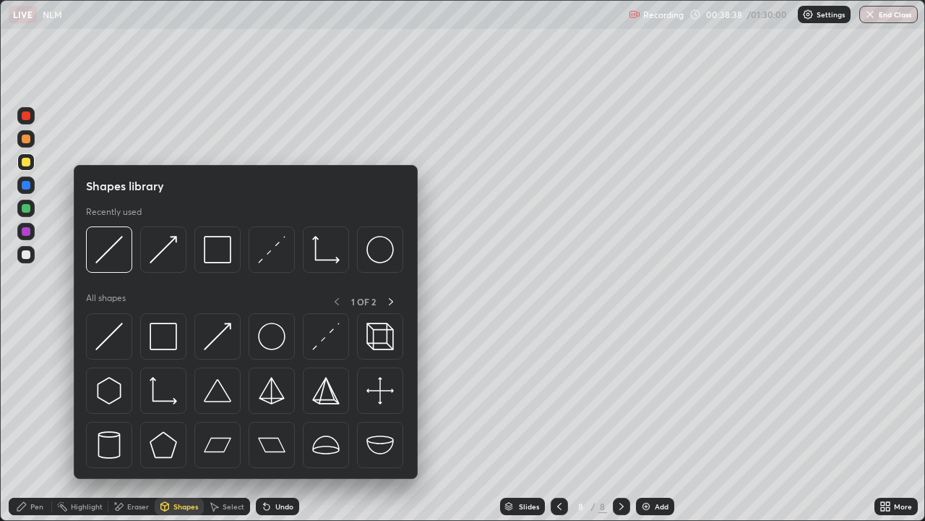
click at [119, 341] on img at bounding box center [108, 335] width 27 height 27
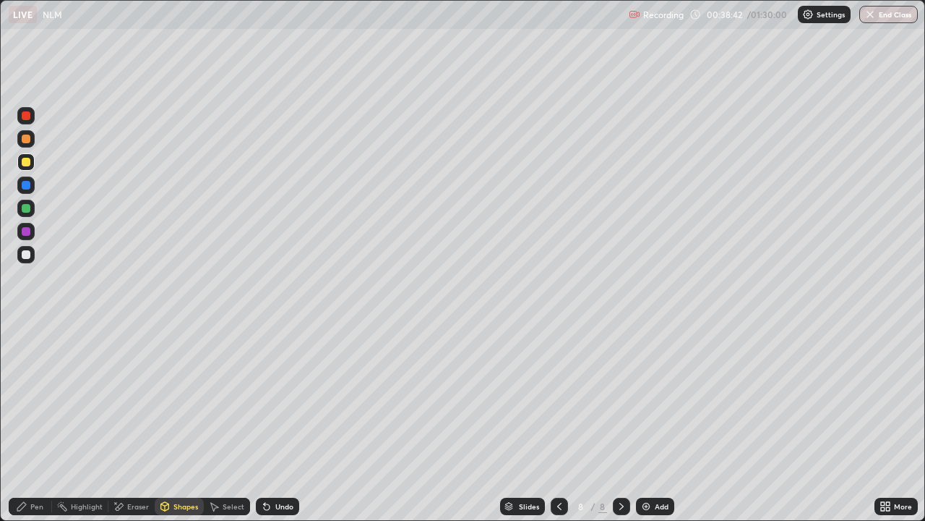
click at [37, 422] on div "Pen" at bounding box center [36, 505] width 13 height 7
click at [31, 253] on div at bounding box center [25, 254] width 17 height 17
click at [183, 422] on div "Shapes" at bounding box center [179, 505] width 49 height 17
click at [272, 422] on div "Undo" at bounding box center [277, 505] width 43 height 17
click at [271, 422] on div "Undo" at bounding box center [277, 505] width 43 height 17
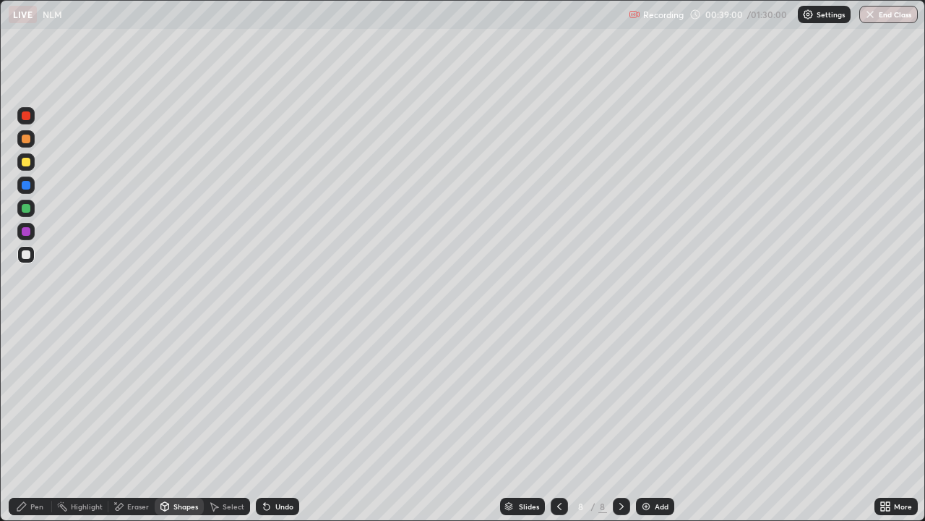
click at [276, 422] on div "Undo" at bounding box center [277, 505] width 43 height 17
click at [29, 422] on div "Pen" at bounding box center [30, 505] width 43 height 17
click at [25, 234] on div at bounding box center [26, 231] width 9 height 9
click at [28, 253] on div at bounding box center [26, 254] width 9 height 9
click at [25, 206] on div at bounding box center [26, 208] width 9 height 9
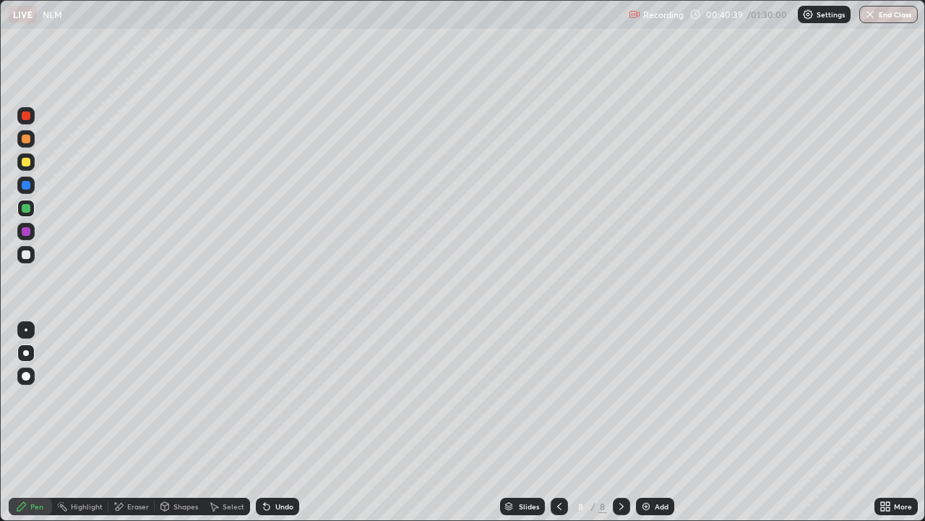
click at [226, 422] on div "Select" at bounding box center [234, 505] width 22 height 7
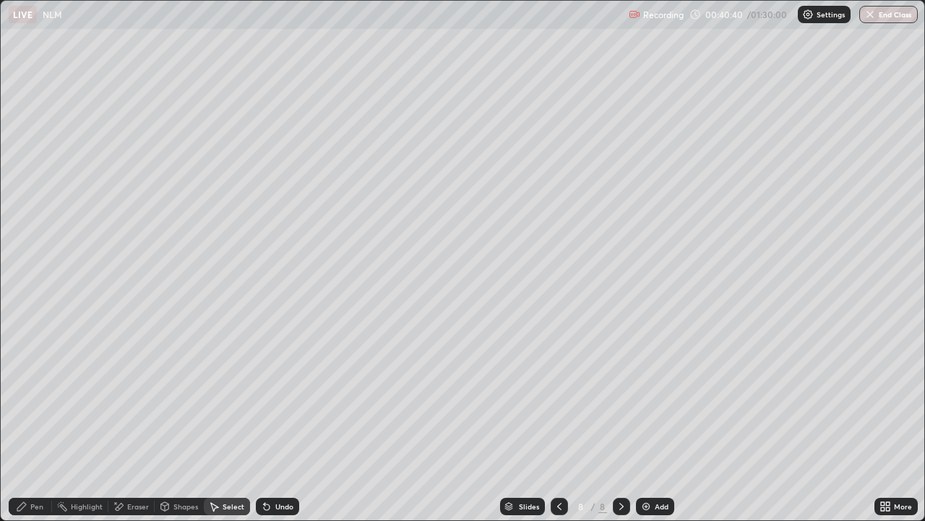
click at [182, 422] on div "Shapes" at bounding box center [186, 505] width 25 height 7
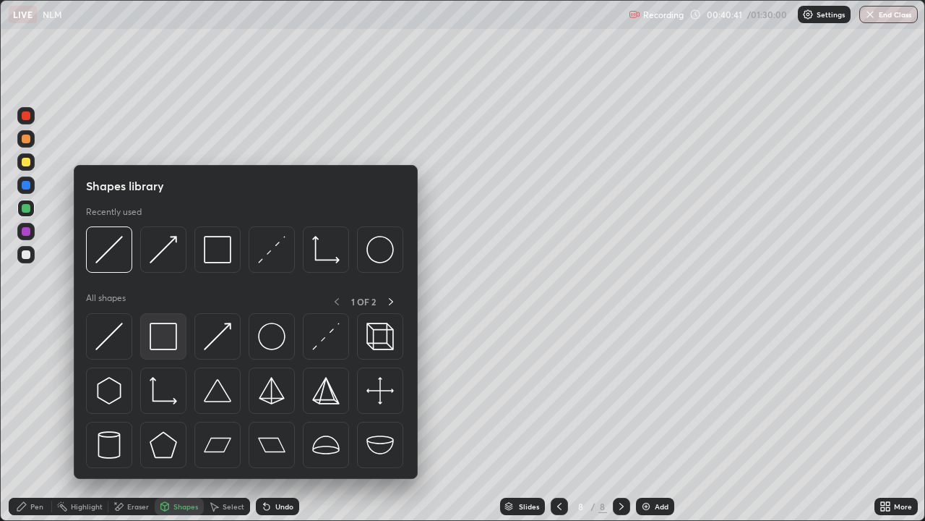
click at [166, 340] on img at bounding box center [163, 335] width 27 height 27
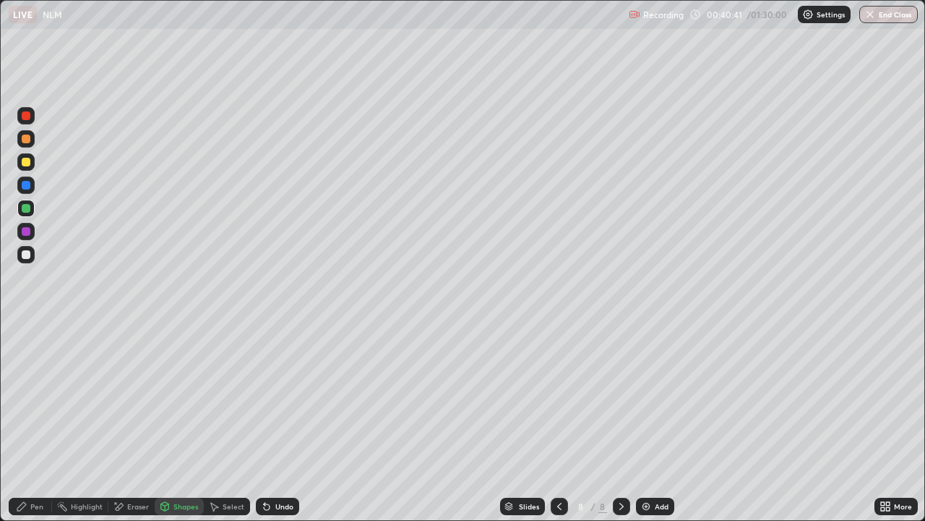
click at [25, 252] on div at bounding box center [26, 254] width 9 height 9
click at [32, 230] on div at bounding box center [25, 231] width 17 height 17
click at [31, 422] on div "Pen" at bounding box center [30, 505] width 43 height 17
click at [228, 422] on div "Select" at bounding box center [234, 505] width 22 height 7
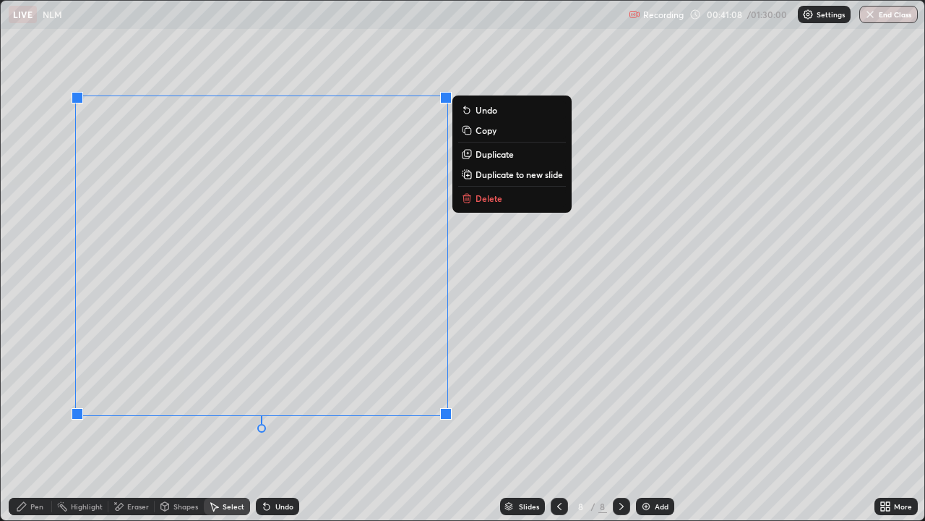
click at [33, 422] on div "Pen" at bounding box center [36, 505] width 13 height 7
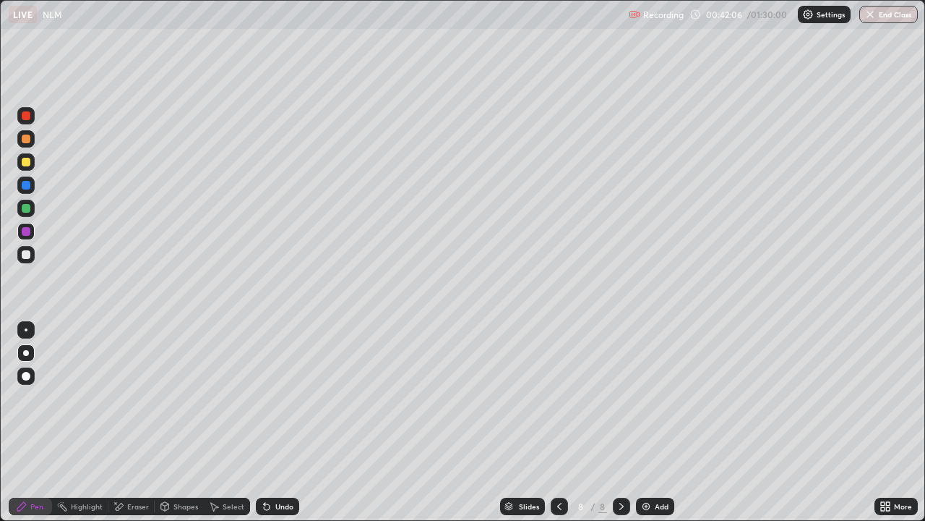
click at [31, 164] on div at bounding box center [25, 161] width 17 height 17
click at [646, 422] on img at bounding box center [647, 506] width 12 height 12
click at [179, 422] on div "Shapes" at bounding box center [179, 505] width 49 height 17
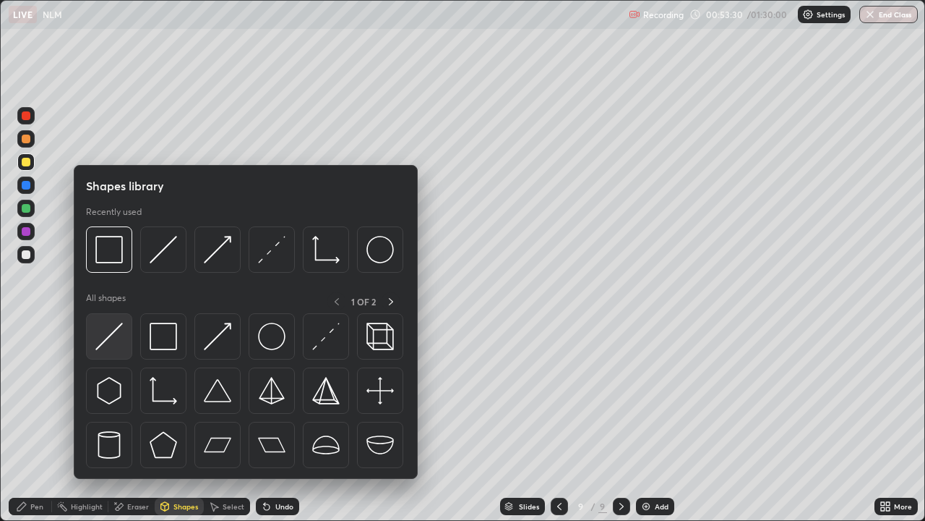
click at [128, 346] on div at bounding box center [109, 336] width 46 height 46
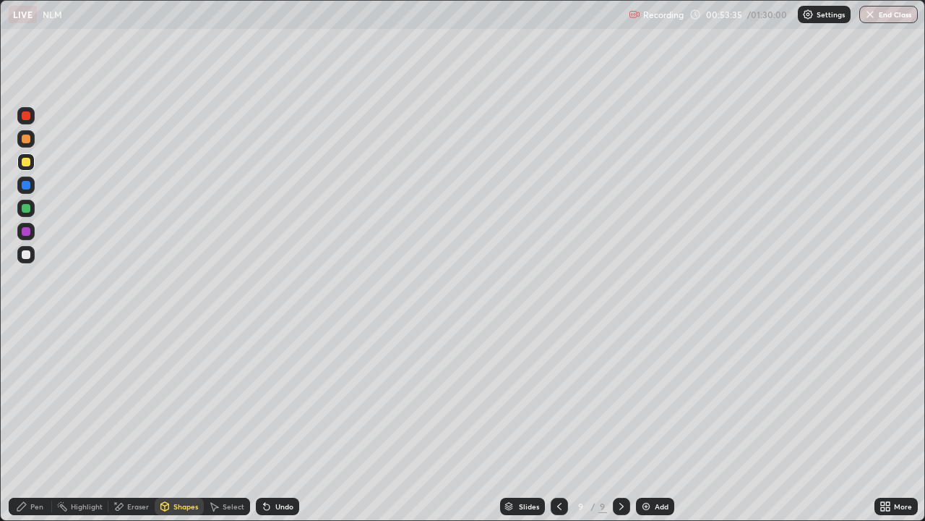
click at [42, 422] on div "Pen" at bounding box center [36, 505] width 13 height 7
click at [28, 252] on div at bounding box center [26, 254] width 9 height 9
click at [658, 422] on div "Add" at bounding box center [655, 505] width 38 height 17
click at [30, 160] on div at bounding box center [26, 162] width 9 height 9
click at [283, 422] on div "Undo" at bounding box center [284, 505] width 18 height 7
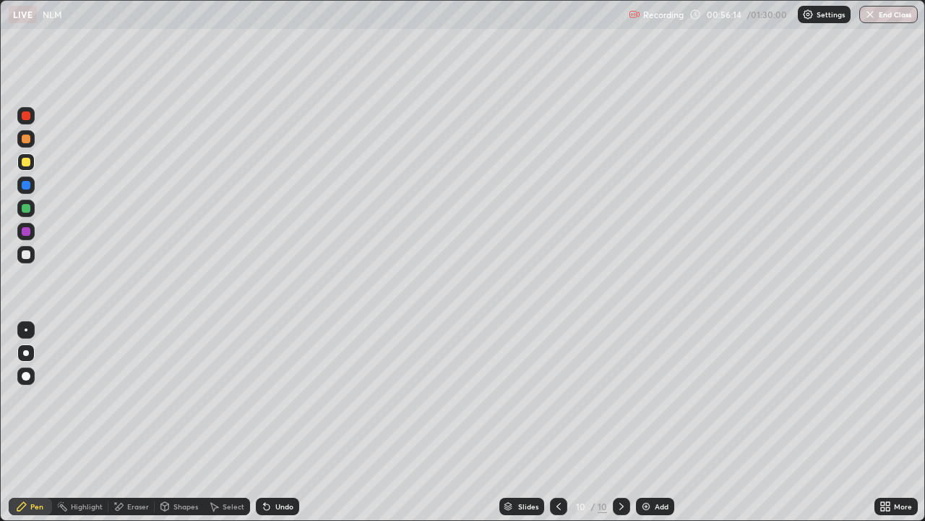
click at [283, 422] on div "Undo" at bounding box center [284, 505] width 18 height 7
click at [273, 422] on div "Undo" at bounding box center [277, 505] width 43 height 17
click at [275, 422] on div "Undo" at bounding box center [284, 505] width 18 height 7
click at [883, 422] on icon at bounding box center [883, 509] width 4 height 4
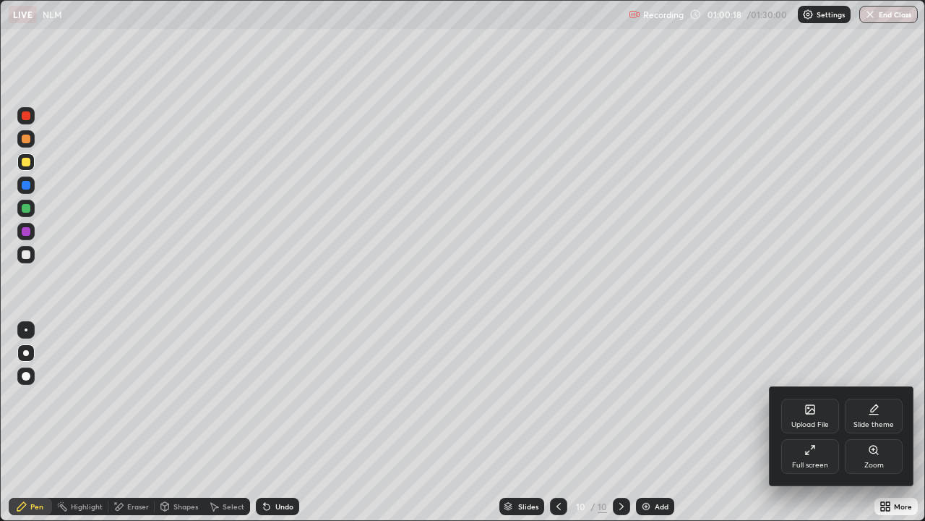
click at [825, 422] on div "Full screen" at bounding box center [810, 464] width 36 height 7
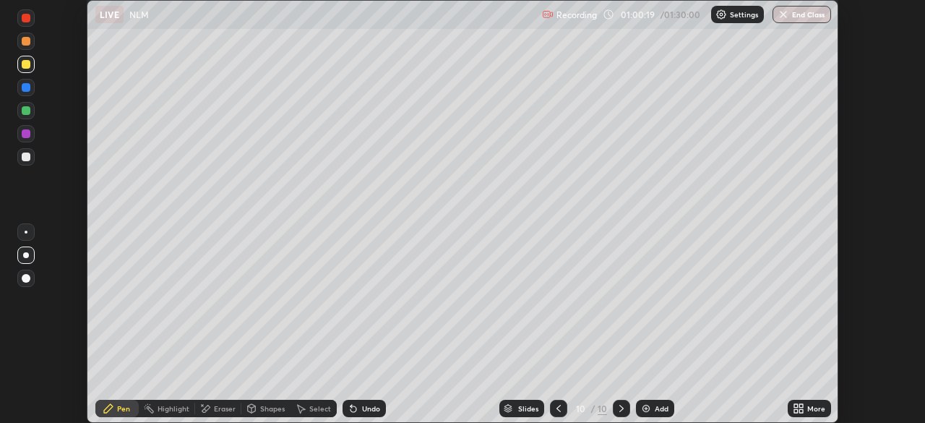
scroll to position [71869, 71367]
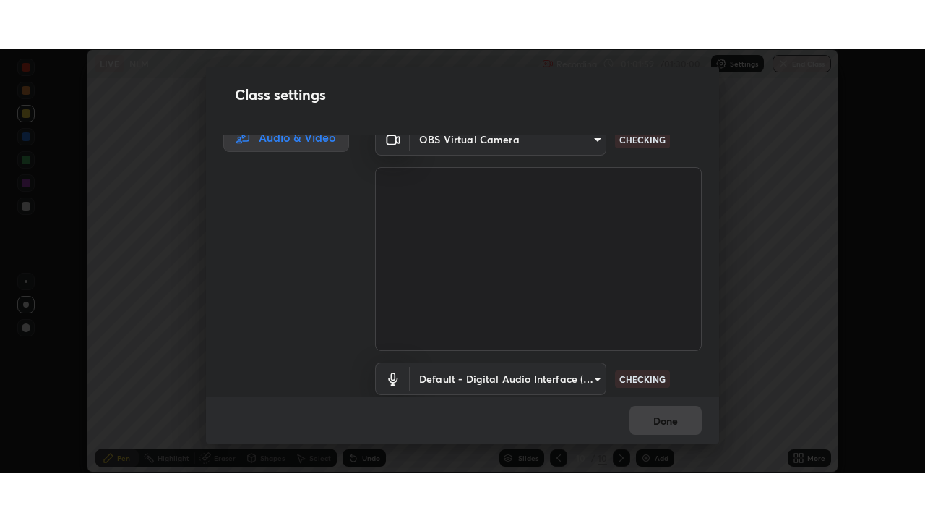
scroll to position [66, 0]
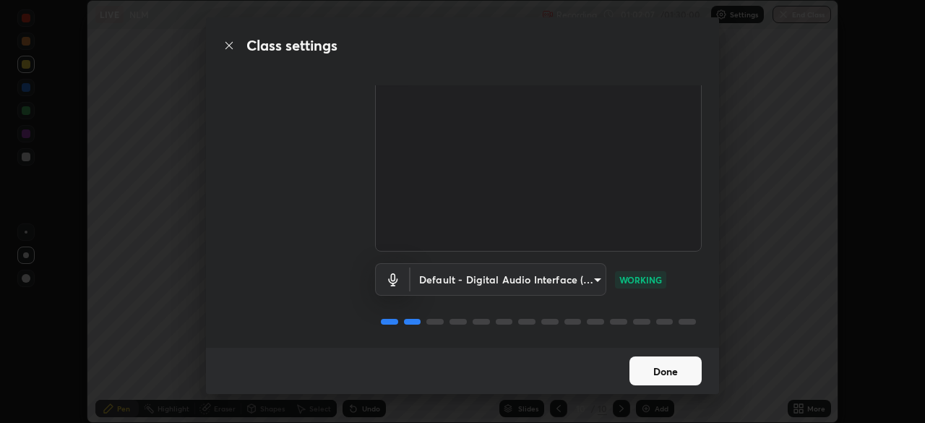
click at [669, 372] on button "Done" at bounding box center [666, 370] width 72 height 29
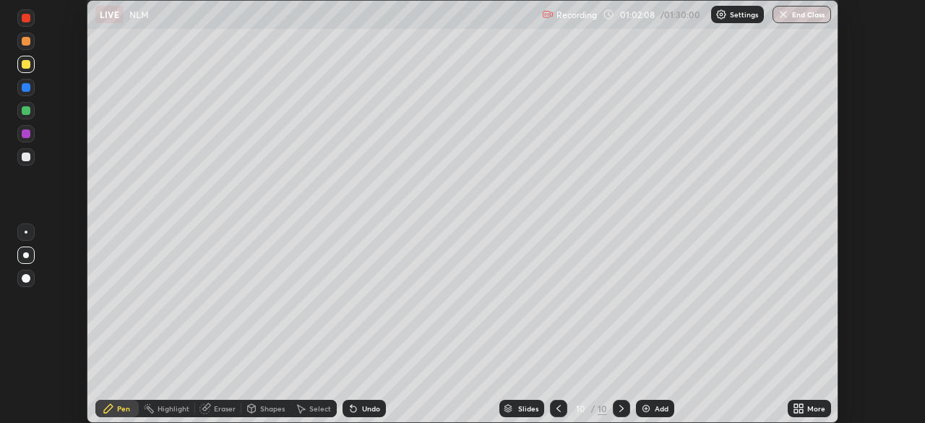
click at [796, 406] on icon at bounding box center [796, 406] width 4 height 4
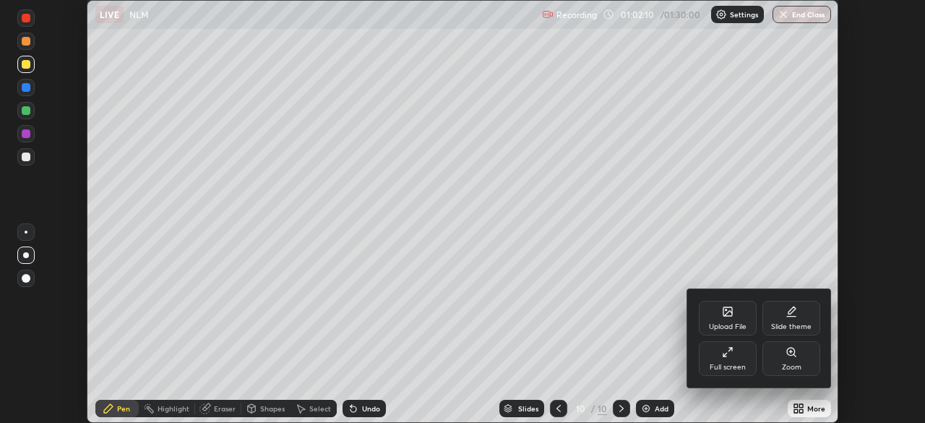
click at [745, 359] on div "Full screen" at bounding box center [728, 358] width 58 height 35
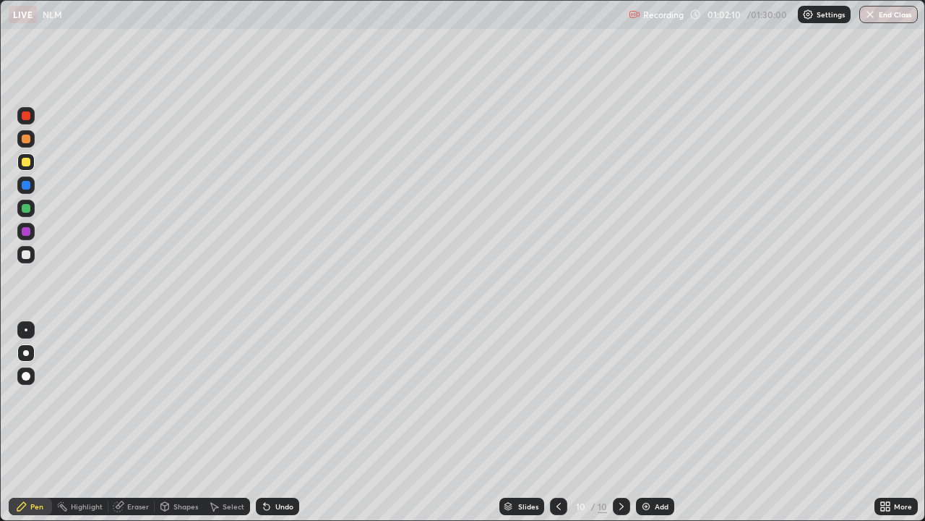
scroll to position [521, 925]
click at [651, 422] on div "Add" at bounding box center [655, 505] width 38 height 17
click at [184, 422] on div "Shapes" at bounding box center [186, 505] width 25 height 7
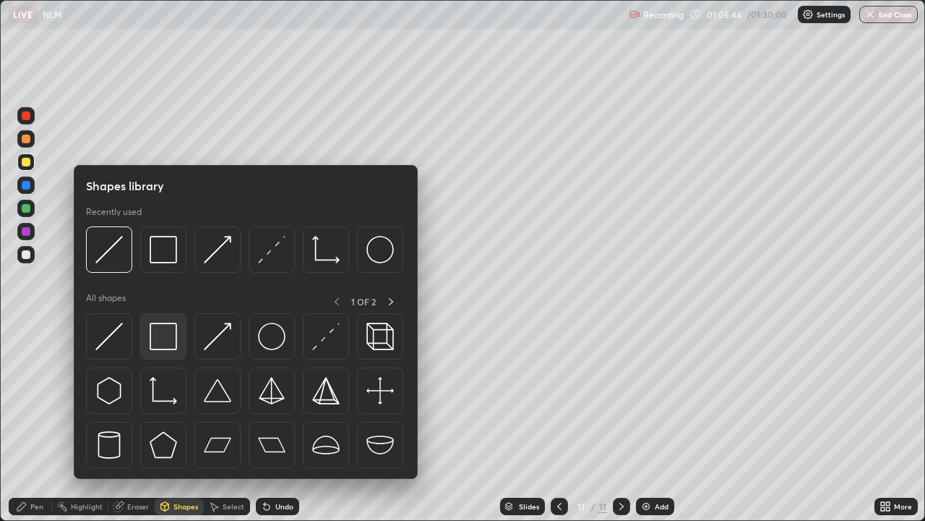
click at [168, 343] on img at bounding box center [163, 335] width 27 height 27
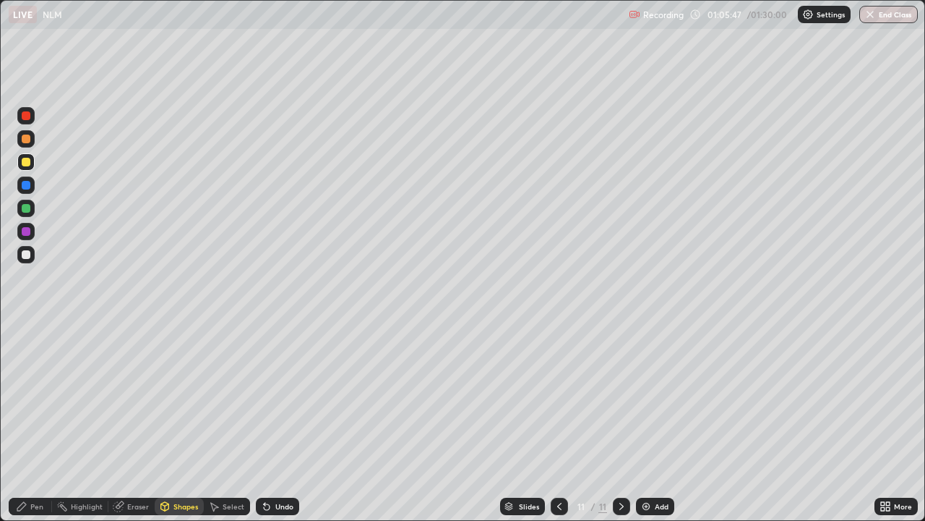
click at [33, 422] on div "Pen" at bounding box center [36, 505] width 13 height 7
click at [180, 422] on div "Shapes" at bounding box center [186, 505] width 25 height 7
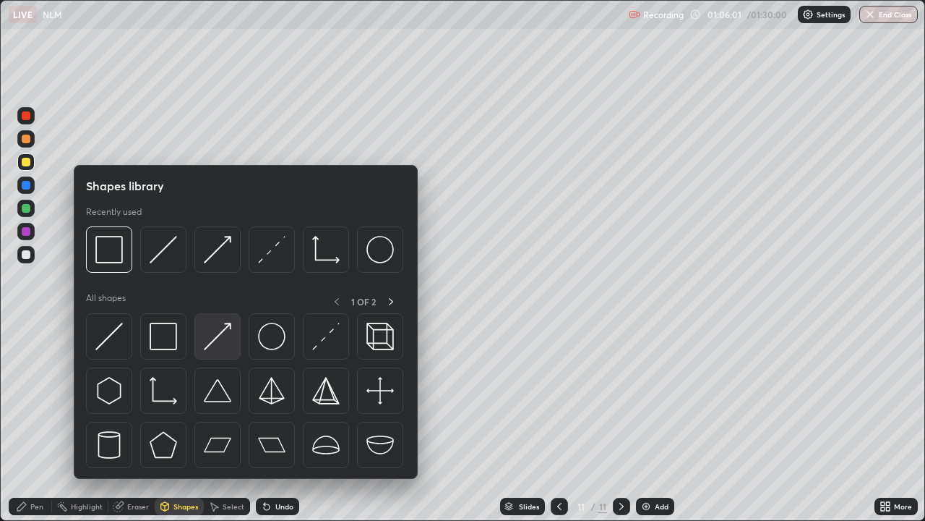
click at [216, 336] on img at bounding box center [217, 335] width 27 height 27
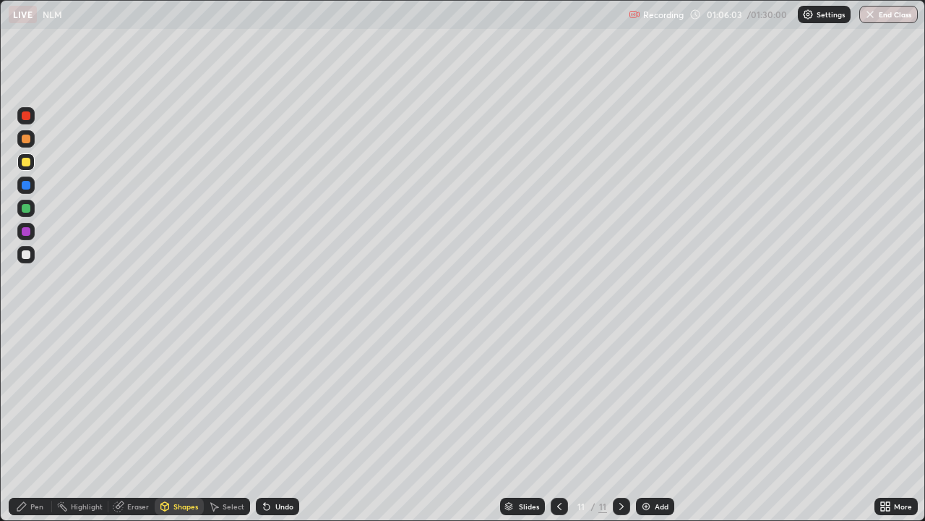
click at [24, 119] on div at bounding box center [26, 115] width 9 height 9
click at [30, 422] on div "Pen" at bounding box center [30, 505] width 43 height 17
click at [26, 257] on div at bounding box center [26, 254] width 9 height 9
click at [234, 422] on div "Select" at bounding box center [227, 505] width 46 height 17
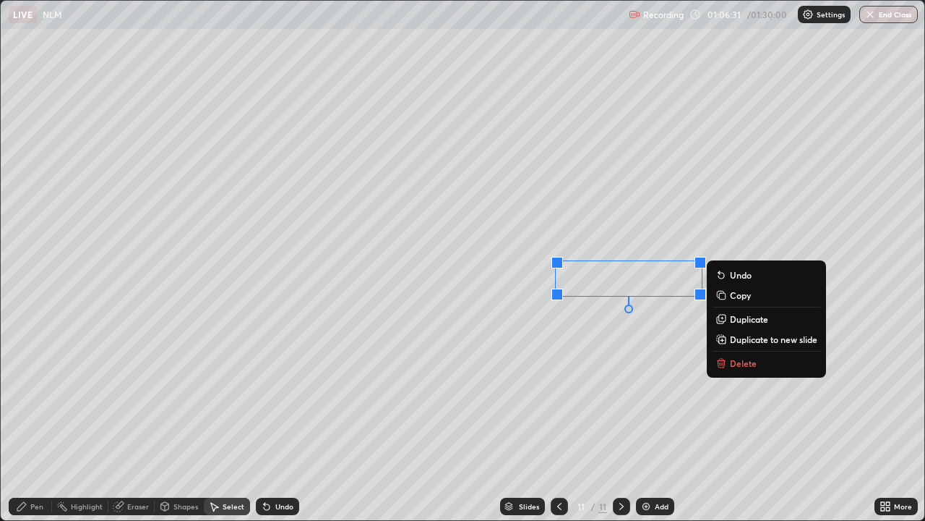
click at [620, 338] on div "0 ° Undo Copy Duplicate Duplicate to new slide Delete" at bounding box center [463, 260] width 924 height 519
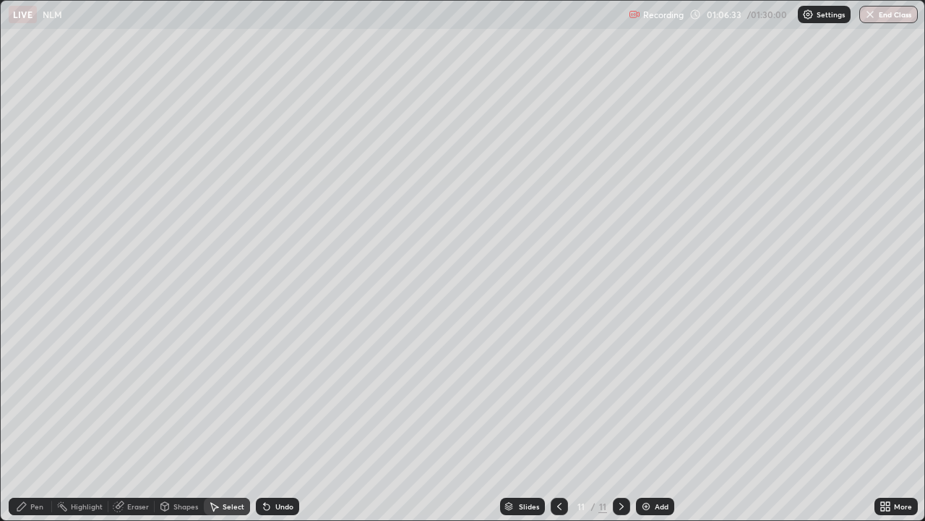
click at [34, 422] on div "Pen" at bounding box center [36, 505] width 13 height 7
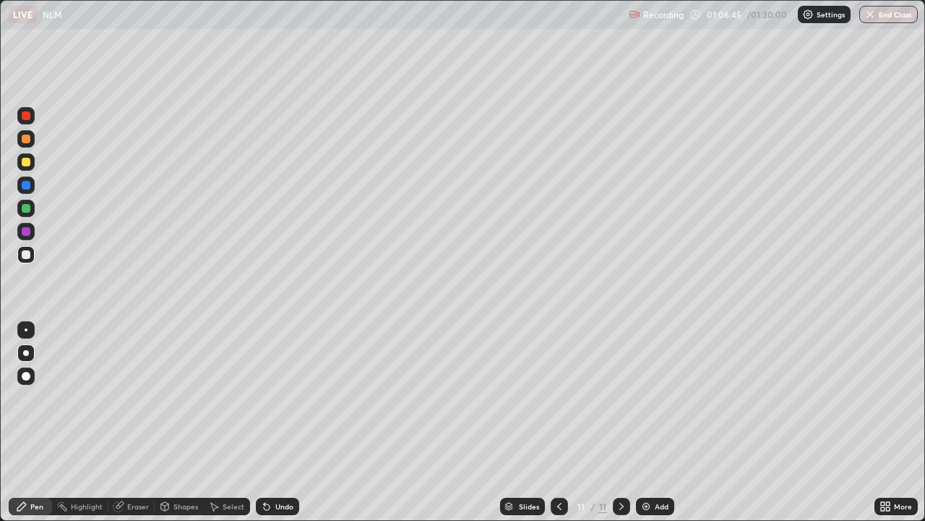
click at [171, 422] on div "Shapes" at bounding box center [179, 505] width 49 height 17
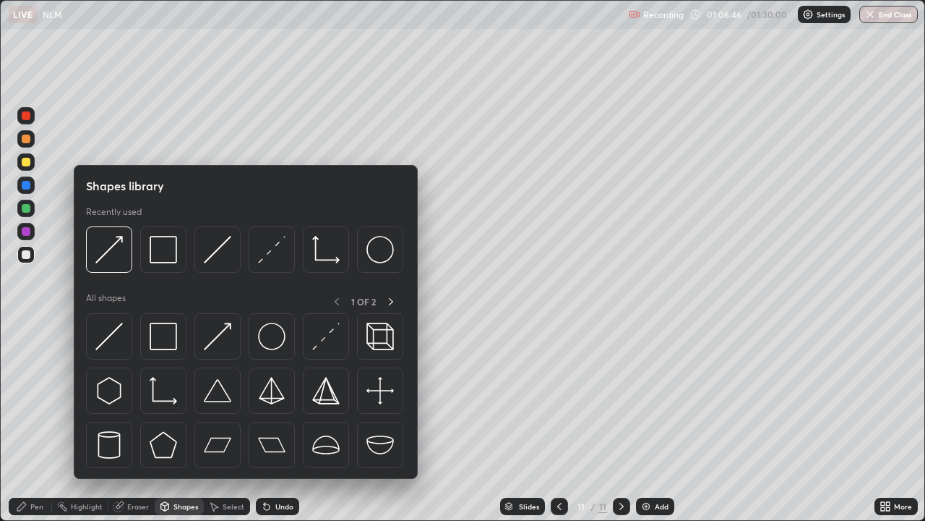
click at [162, 346] on img at bounding box center [163, 335] width 27 height 27
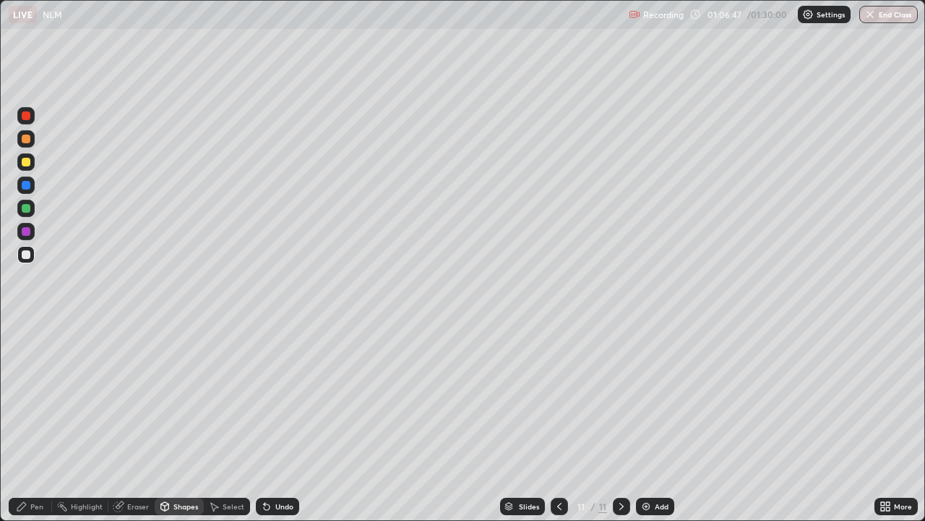
click at [27, 207] on div at bounding box center [26, 208] width 9 height 9
click at [31, 422] on div "Pen" at bounding box center [36, 505] width 13 height 7
click at [26, 255] on div at bounding box center [26, 254] width 9 height 9
click at [184, 422] on div "Shapes" at bounding box center [186, 505] width 25 height 7
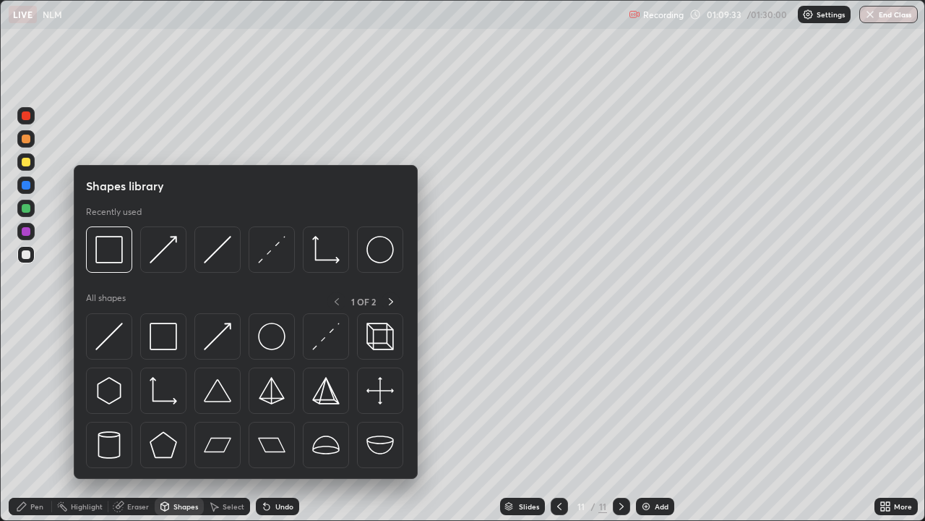
click at [213, 329] on img at bounding box center [217, 335] width 27 height 27
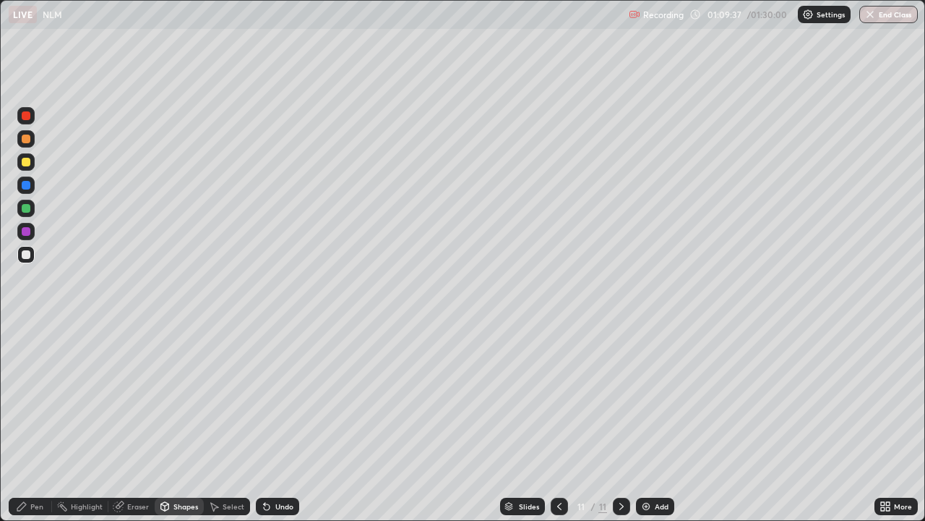
click at [35, 422] on div "Pen" at bounding box center [30, 505] width 43 height 17
click at [275, 422] on div "Undo" at bounding box center [284, 505] width 18 height 7
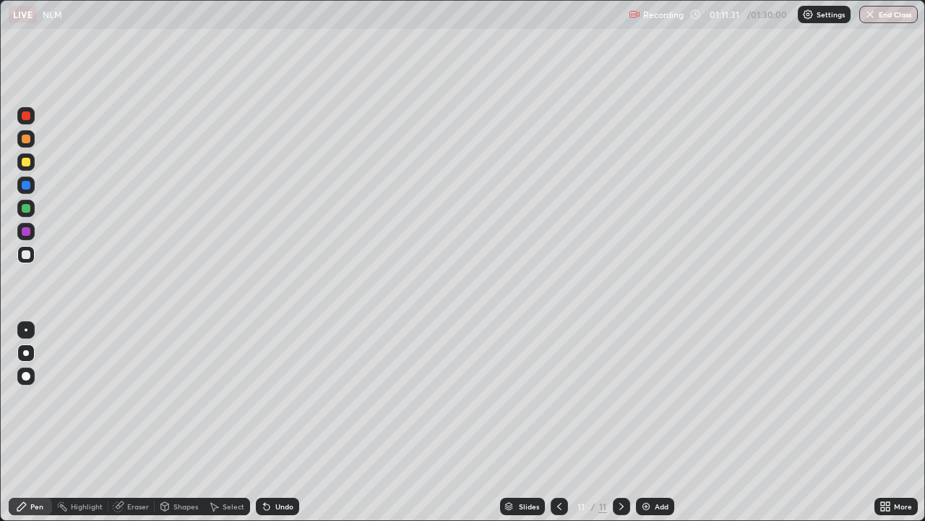
click at [275, 422] on div "Undo" at bounding box center [284, 505] width 18 height 7
click at [280, 422] on div "Undo" at bounding box center [284, 505] width 18 height 7
click at [285, 422] on div "Undo" at bounding box center [284, 505] width 18 height 7
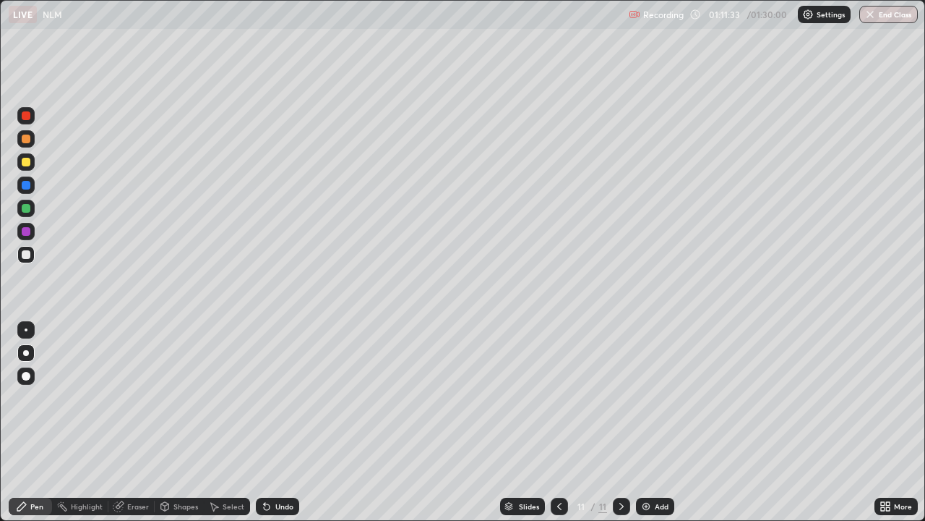
click at [285, 422] on div "Undo" at bounding box center [284, 505] width 18 height 7
click at [27, 116] on div at bounding box center [26, 115] width 9 height 9
click at [26, 154] on div at bounding box center [25, 161] width 17 height 17
click at [654, 422] on div "Add" at bounding box center [655, 505] width 38 height 17
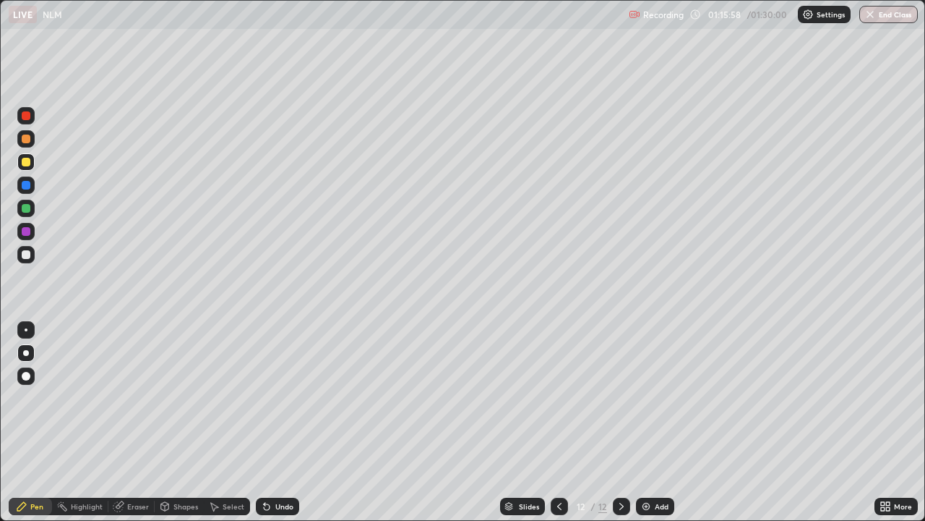
click at [176, 422] on div "Shapes" at bounding box center [186, 505] width 25 height 7
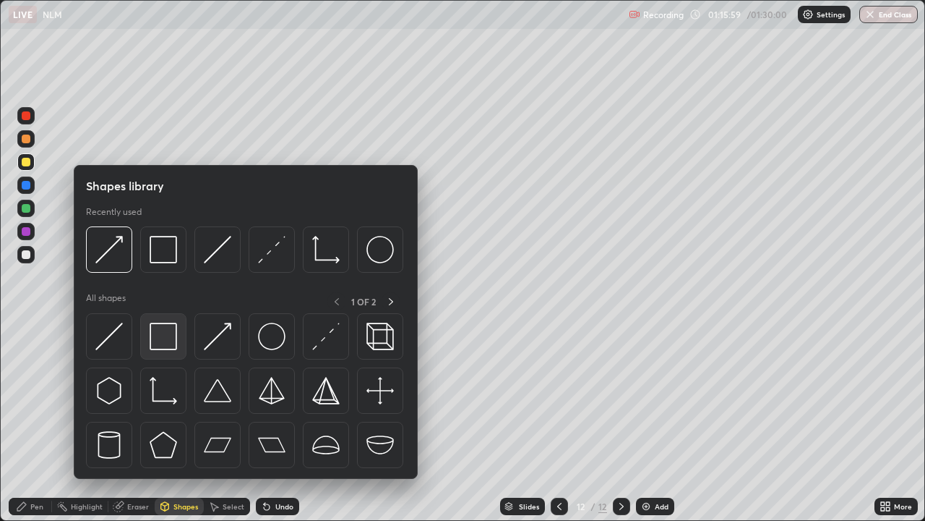
click at [163, 344] on img at bounding box center [163, 335] width 27 height 27
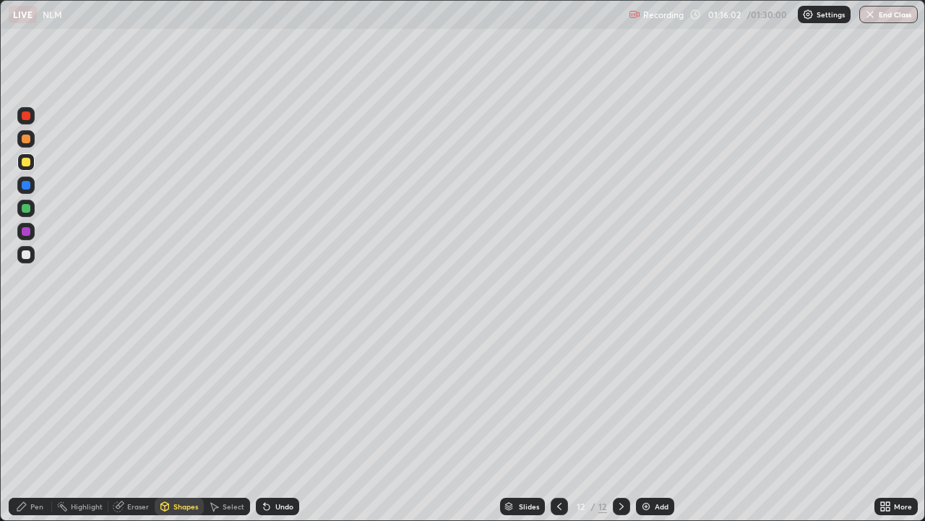
click at [29, 422] on div "Pen" at bounding box center [30, 505] width 43 height 17
click at [26, 257] on div at bounding box center [26, 254] width 9 height 9
click at [137, 422] on div "Eraser" at bounding box center [131, 505] width 46 height 17
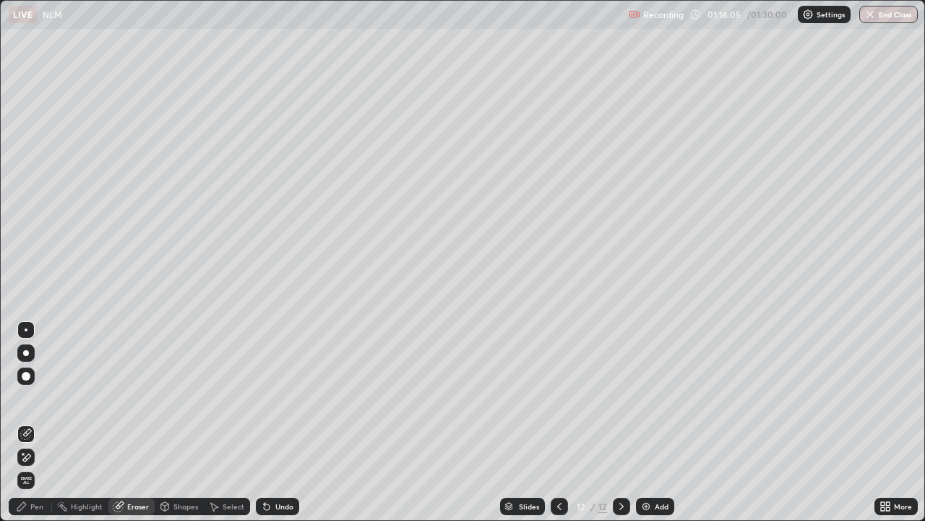
click at [181, 422] on div "Shapes" at bounding box center [186, 505] width 25 height 7
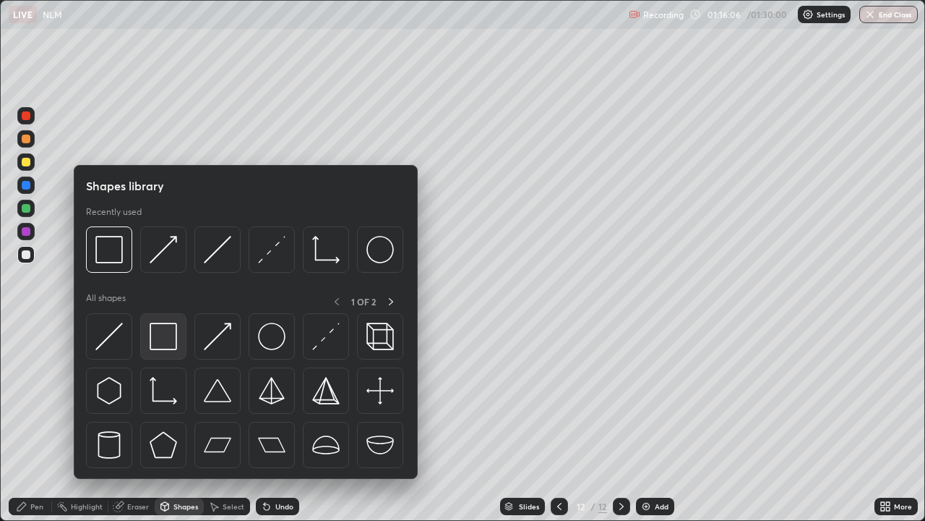
click at [176, 341] on img at bounding box center [163, 335] width 27 height 27
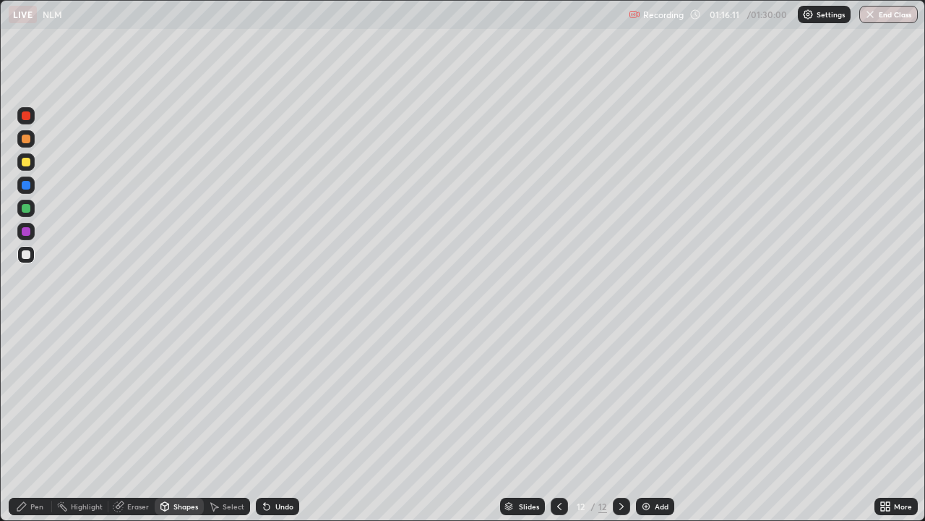
click at [41, 422] on div "Pen" at bounding box center [36, 505] width 13 height 7
click at [27, 230] on div at bounding box center [26, 231] width 9 height 9
click at [275, 422] on div "Undo" at bounding box center [284, 505] width 18 height 7
click at [277, 422] on div "Undo" at bounding box center [284, 505] width 18 height 7
click at [180, 422] on div "Shapes" at bounding box center [186, 505] width 25 height 7
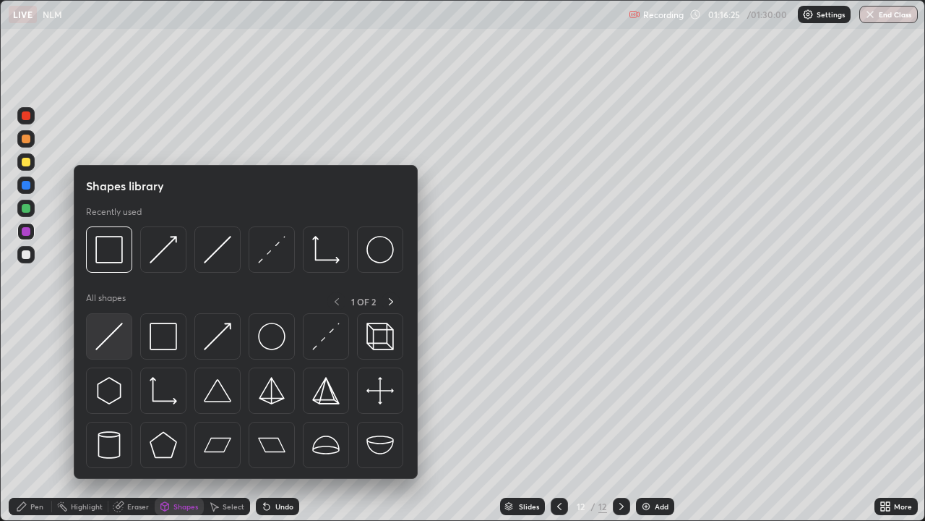
click at [113, 339] on img at bounding box center [108, 335] width 27 height 27
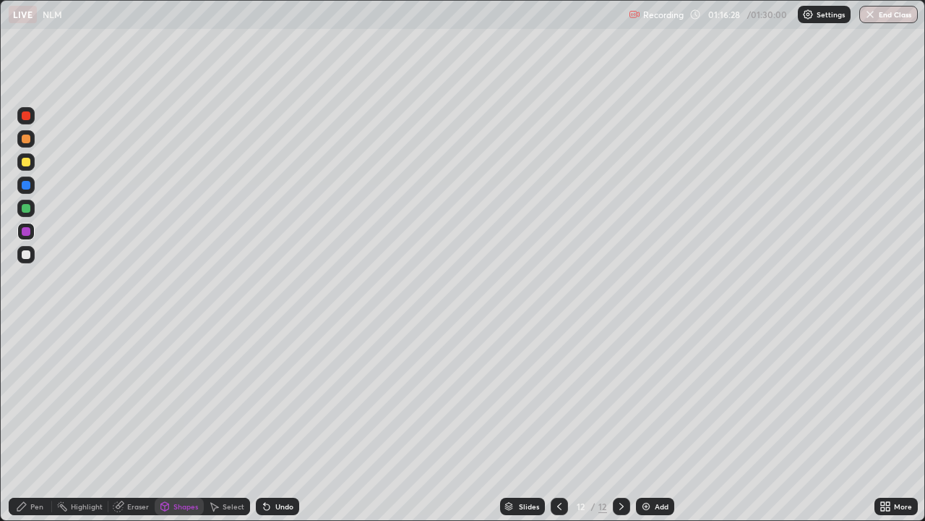
click at [45, 422] on div "Pen" at bounding box center [30, 505] width 43 height 17
click at [27, 255] on div at bounding box center [26, 254] width 9 height 9
click at [278, 422] on div "Undo" at bounding box center [284, 505] width 18 height 7
click at [27, 184] on div at bounding box center [26, 185] width 9 height 9
click at [26, 204] on div at bounding box center [26, 208] width 9 height 9
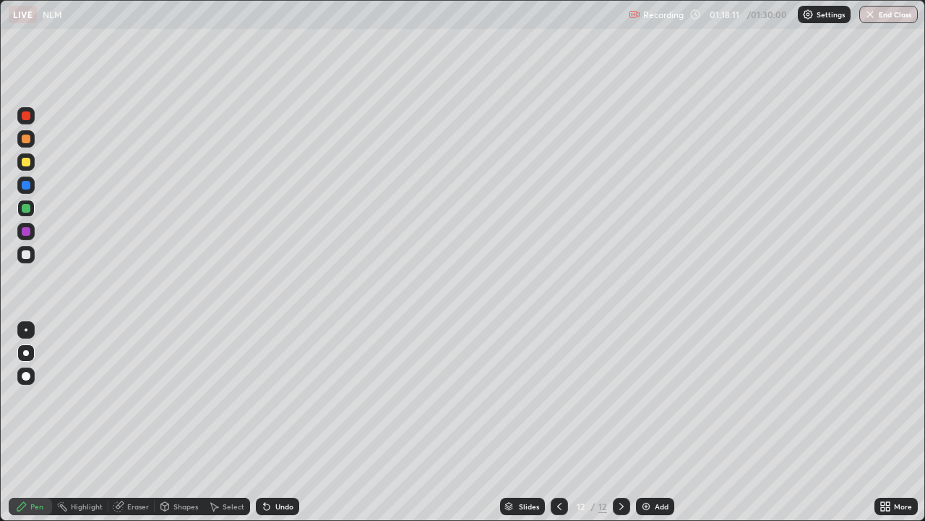
click at [280, 422] on div "Undo" at bounding box center [284, 505] width 18 height 7
click at [283, 422] on div "Undo" at bounding box center [284, 505] width 18 height 7
click at [286, 422] on div "Undo" at bounding box center [284, 505] width 18 height 7
click at [20, 250] on div at bounding box center [25, 254] width 17 height 17
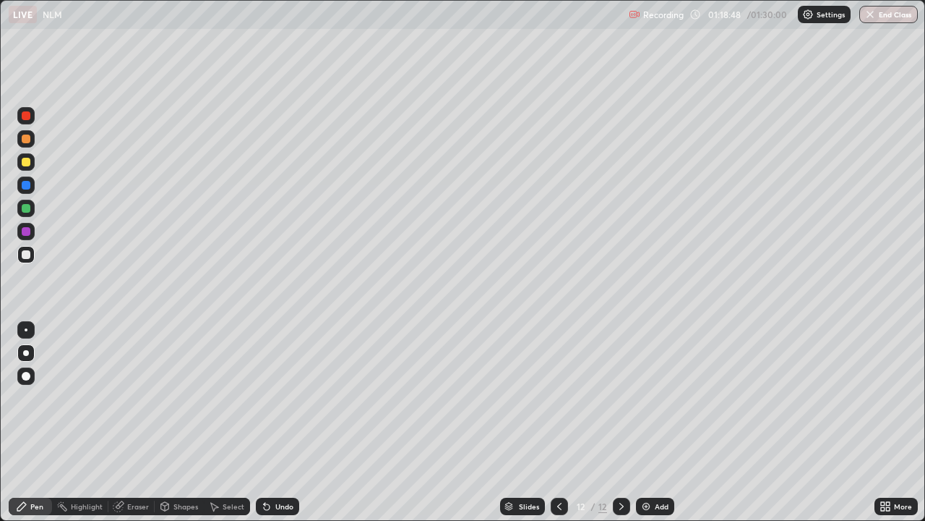
click at [282, 422] on div "Undo" at bounding box center [284, 505] width 18 height 7
click at [272, 422] on div "Undo" at bounding box center [277, 505] width 43 height 17
click at [233, 422] on div "Select" at bounding box center [234, 505] width 22 height 7
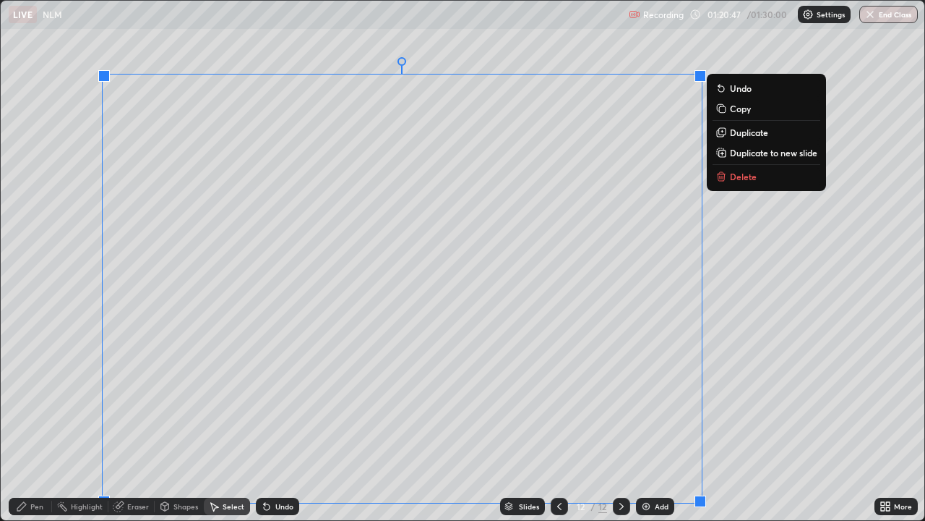
click at [719, 152] on icon at bounding box center [720, 151] width 7 height 7
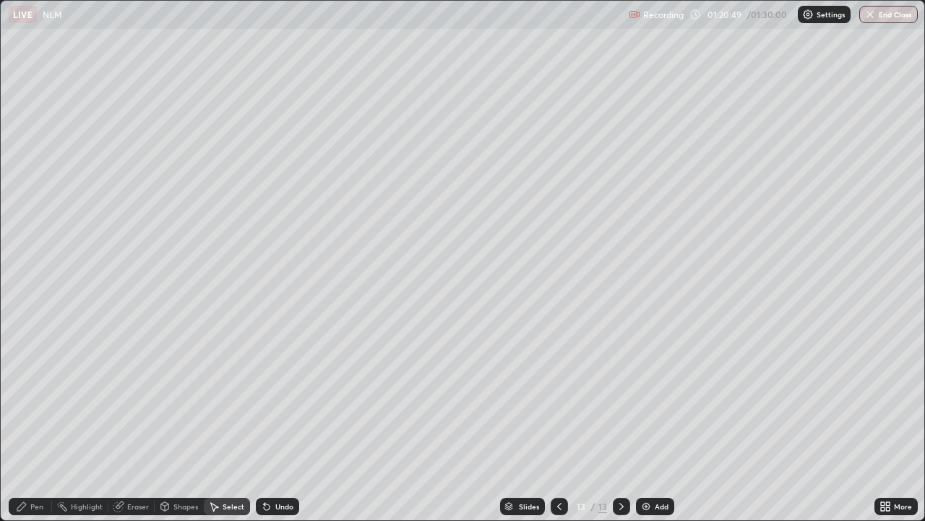
click at [142, 422] on div "Eraser" at bounding box center [131, 505] width 46 height 17
click at [23, 422] on icon at bounding box center [22, 453] width 1 height 1
click at [280, 422] on div "Undo" at bounding box center [284, 505] width 18 height 7
click at [282, 422] on div "Undo" at bounding box center [284, 505] width 18 height 7
click at [283, 422] on div "Undo" at bounding box center [284, 505] width 18 height 7
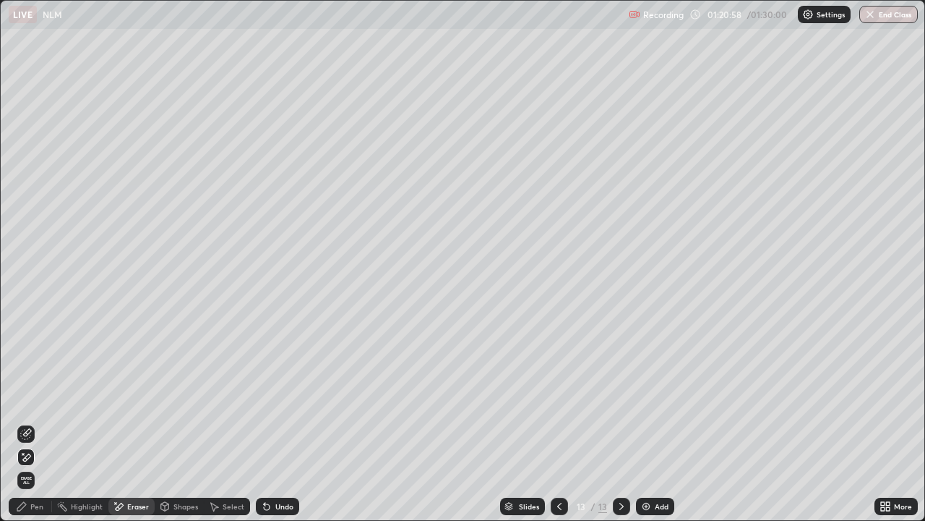
click at [280, 422] on div "Undo" at bounding box center [284, 505] width 18 height 7
click at [277, 422] on div "Undo" at bounding box center [284, 505] width 18 height 7
click at [276, 422] on div "Undo" at bounding box center [277, 505] width 43 height 17
click at [274, 422] on div "Undo" at bounding box center [277, 505] width 43 height 17
click at [236, 422] on div "Select" at bounding box center [234, 505] width 22 height 7
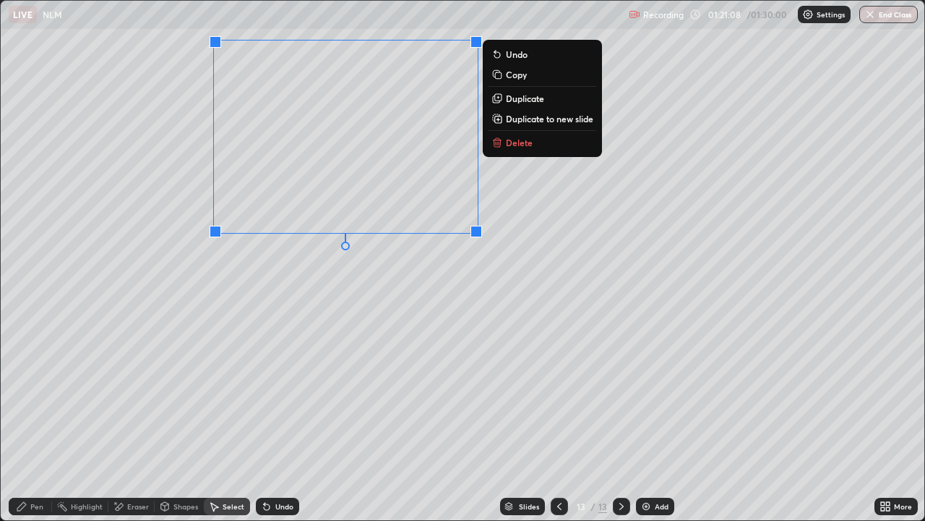
click at [305, 293] on div "0 ° Undo Copy Duplicate Duplicate to new slide Delete" at bounding box center [463, 260] width 924 height 519
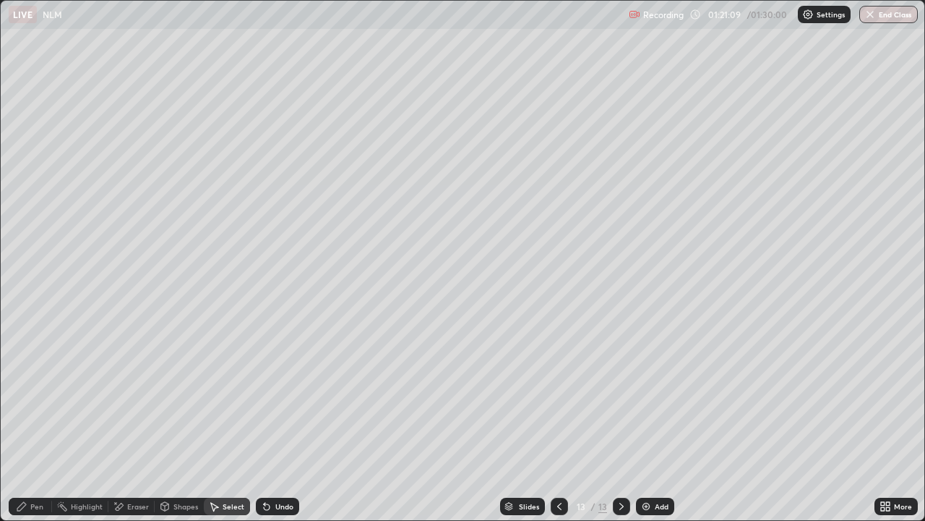
click at [46, 422] on div "Pen" at bounding box center [30, 505] width 43 height 17
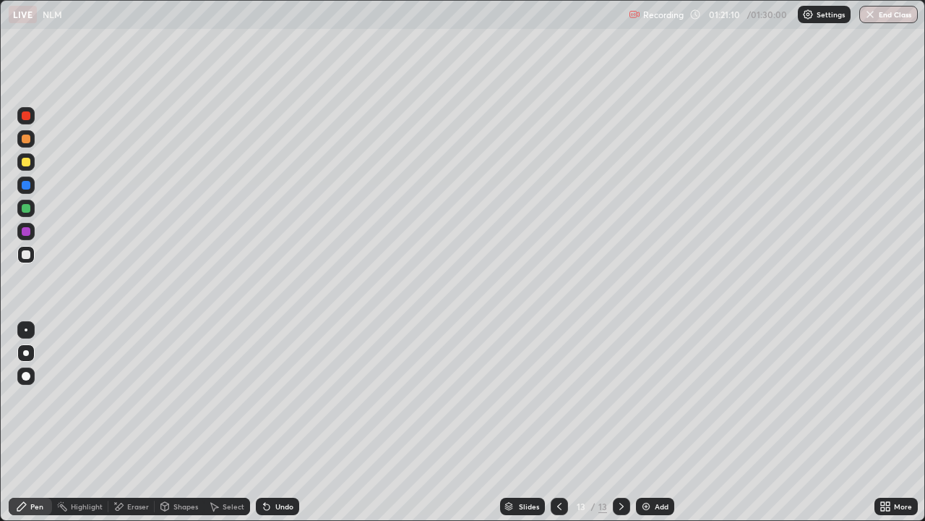
click at [26, 228] on div at bounding box center [26, 231] width 9 height 9
click at [28, 254] on div at bounding box center [26, 254] width 9 height 9
click at [282, 422] on div "Undo" at bounding box center [284, 505] width 18 height 7
click at [279, 422] on div "Undo" at bounding box center [277, 505] width 43 height 17
click at [277, 422] on div "Undo" at bounding box center [284, 505] width 18 height 7
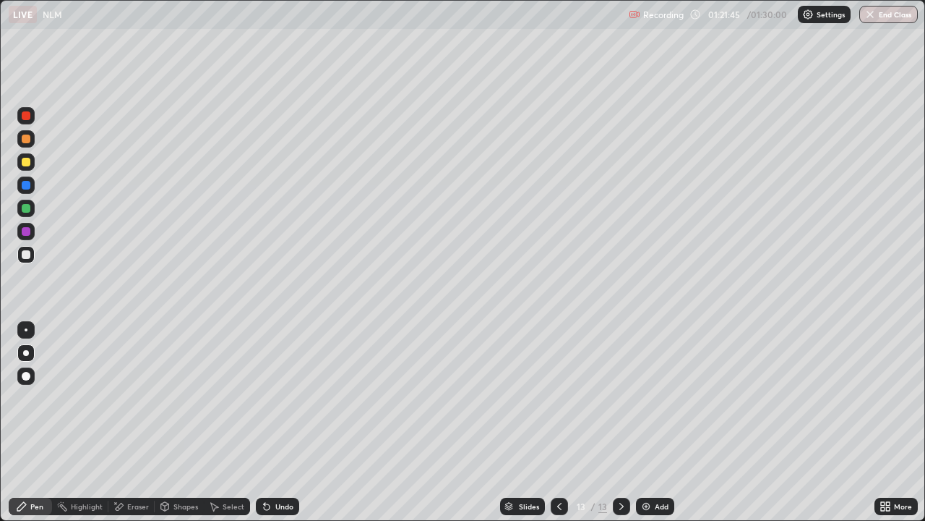
click at [20, 207] on div at bounding box center [25, 208] width 17 height 17
click at [24, 158] on div at bounding box center [26, 162] width 9 height 9
click at [748, 16] on div "/ 01:30:00" at bounding box center [768, 14] width 45 height 9
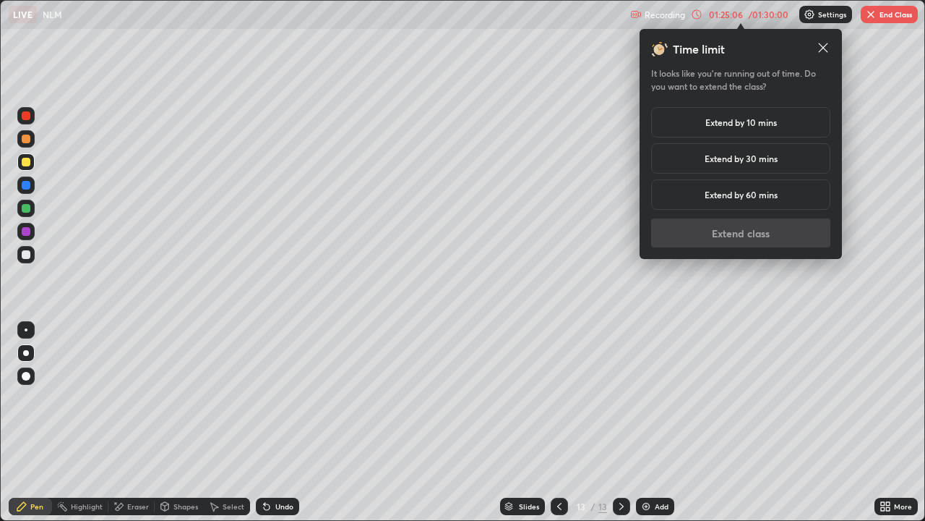
click at [736, 120] on h5 "Extend by 10 mins" at bounding box center [742, 122] width 72 height 13
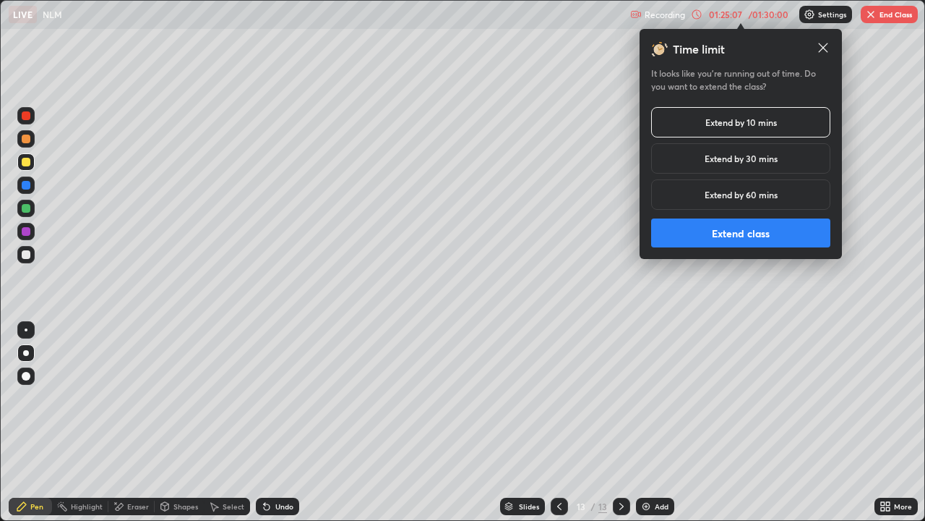
click at [711, 241] on button "Extend class" at bounding box center [740, 232] width 179 height 29
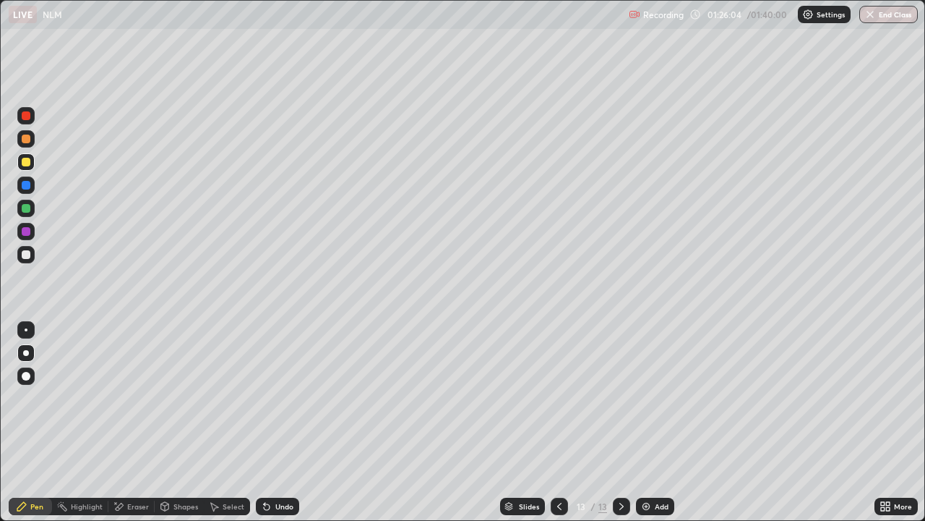
click at [560, 422] on icon at bounding box center [560, 506] width 12 height 12
click at [557, 422] on icon at bounding box center [560, 506] width 12 height 12
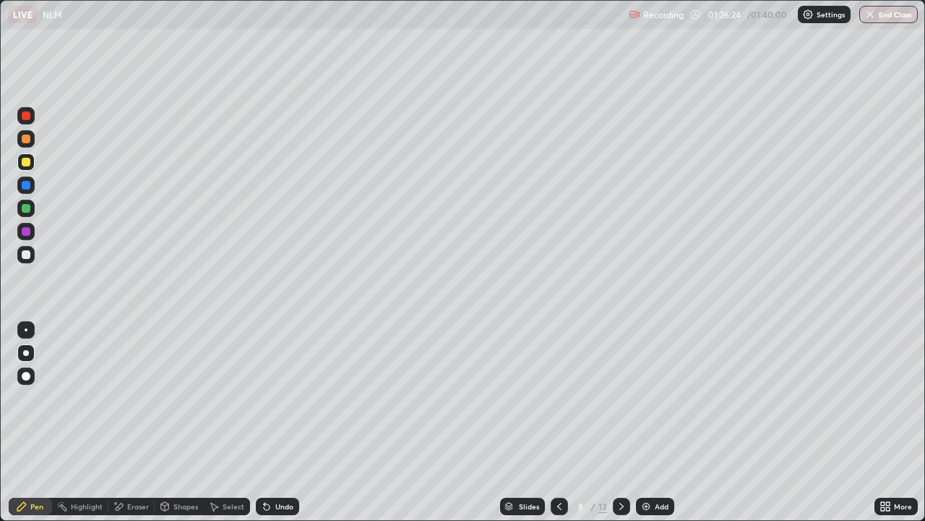
click at [557, 422] on icon at bounding box center [560, 506] width 12 height 12
click at [556, 422] on icon at bounding box center [560, 506] width 12 height 12
click at [558, 422] on icon at bounding box center [560, 506] width 12 height 12
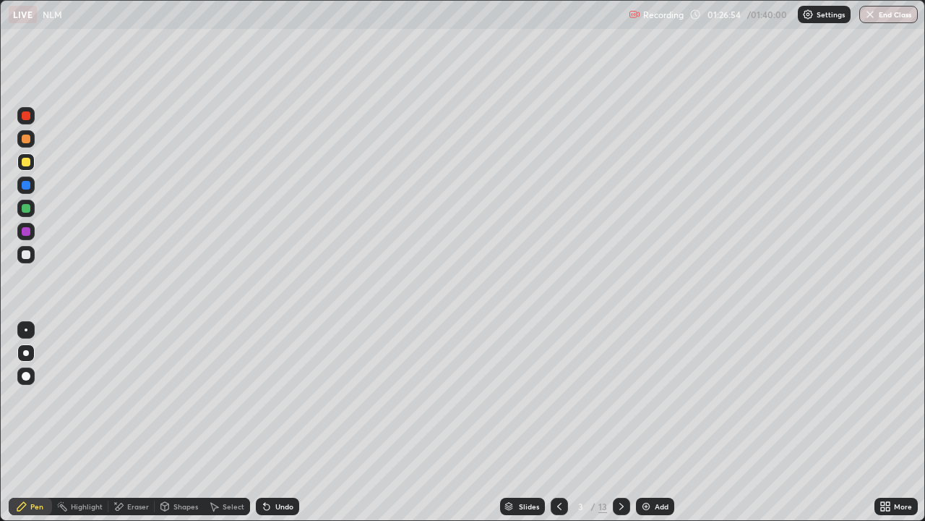
click at [620, 422] on icon at bounding box center [622, 506] width 12 height 12
click at [622, 422] on icon at bounding box center [622, 506] width 12 height 12
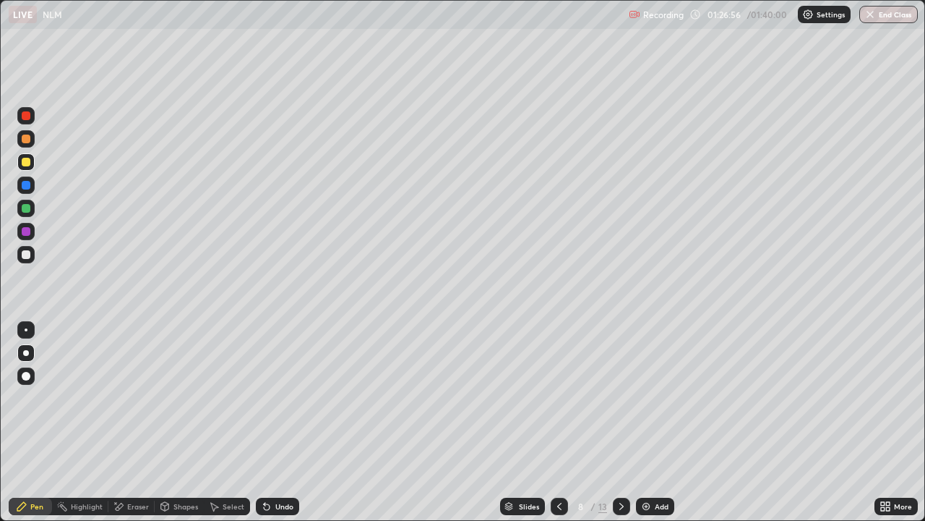
click at [622, 422] on icon at bounding box center [622, 506] width 12 height 12
click at [620, 422] on icon at bounding box center [622, 506] width 12 height 12
click at [620, 422] on div at bounding box center [621, 505] width 17 height 17
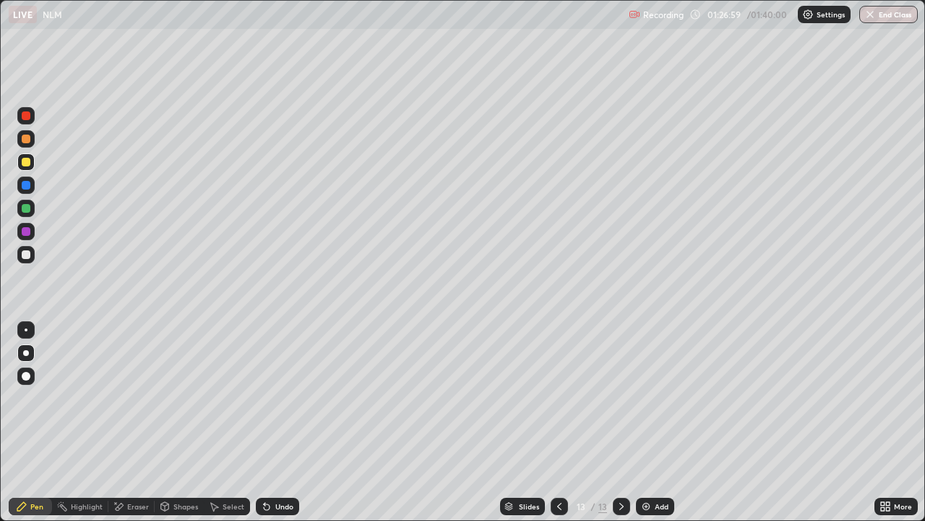
click at [620, 422] on icon at bounding box center [622, 506] width 12 height 12
click at [551, 422] on div at bounding box center [559, 505] width 17 height 17
click at [614, 422] on div at bounding box center [621, 505] width 17 height 17
click at [557, 422] on icon at bounding box center [560, 506] width 12 height 12
click at [620, 422] on icon at bounding box center [622, 506] width 12 height 12
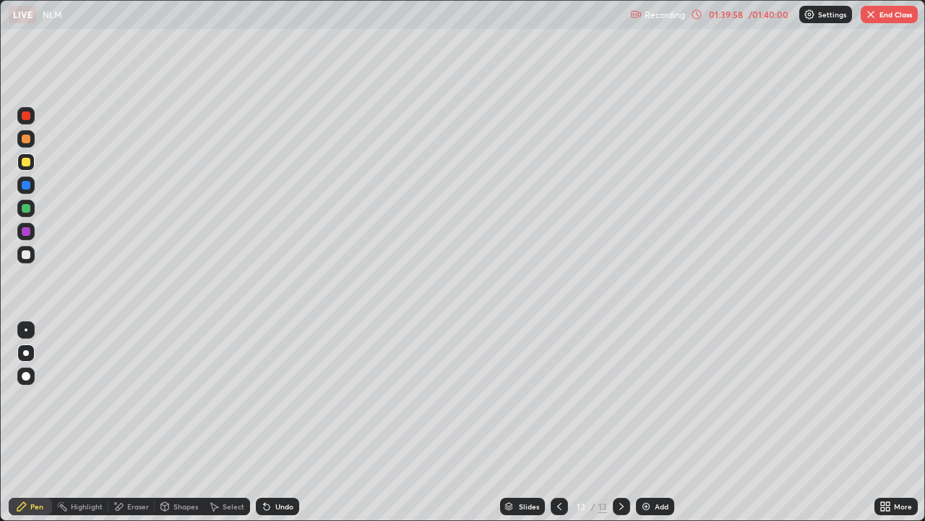
click at [886, 9] on button "End Class" at bounding box center [889, 14] width 57 height 17
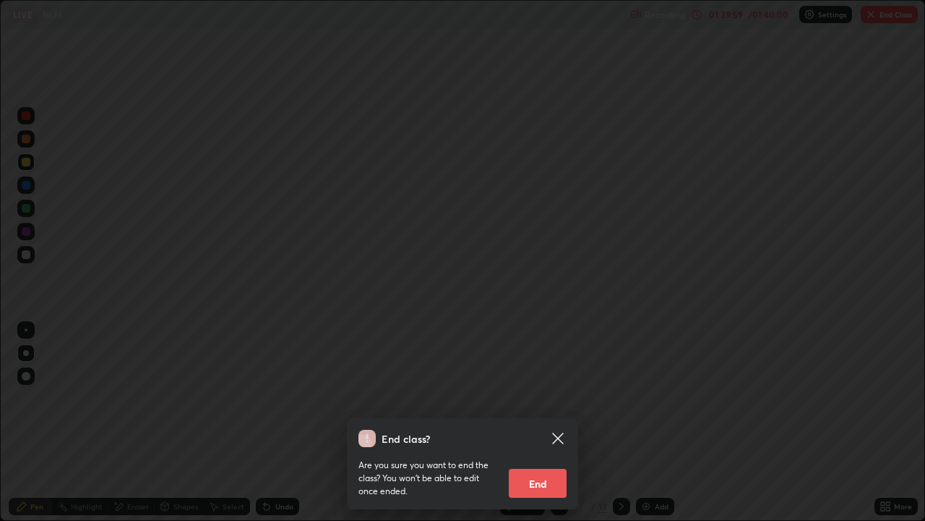
click at [552, 422] on button "End" at bounding box center [538, 482] width 58 height 29
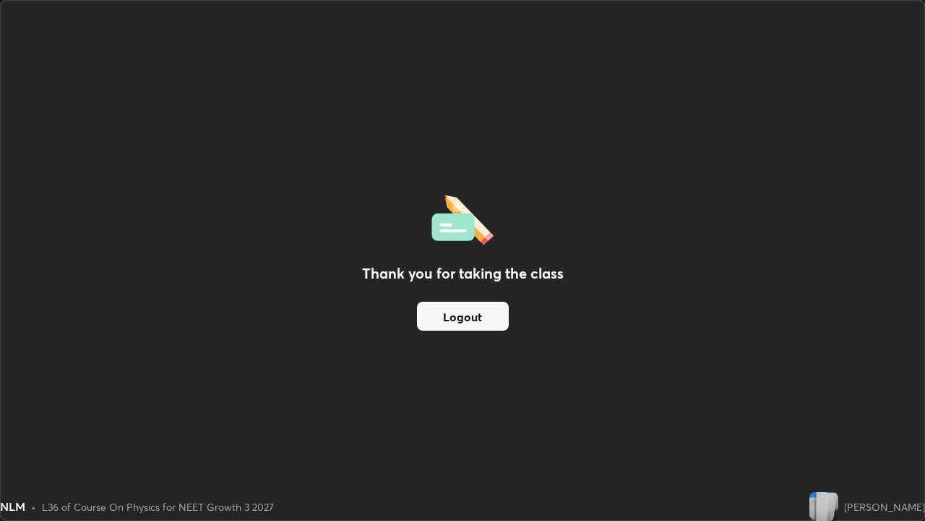
click at [467, 314] on button "Logout" at bounding box center [463, 315] width 92 height 29
